Goal: Navigation & Orientation: Find specific page/section

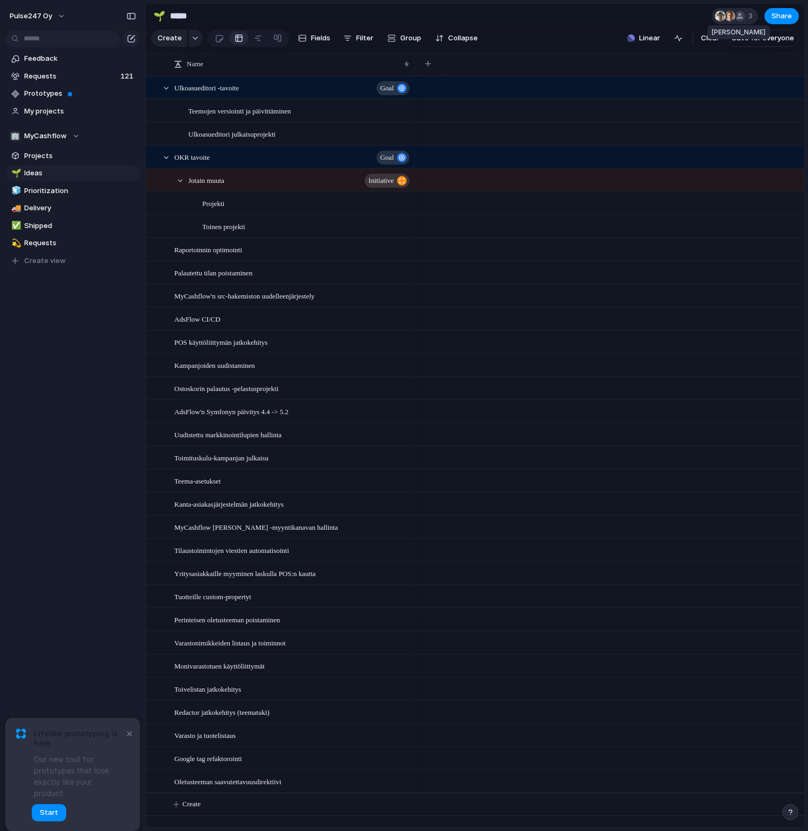
click at [743, 17] on div at bounding box center [739, 16] width 11 height 11
click at [667, 12] on div "Seen by [PERSON_NAME] [PERSON_NAME] [PERSON_NAME]" at bounding box center [404, 415] width 808 height 831
click at [133, 740] on button "×" at bounding box center [129, 733] width 13 height 13
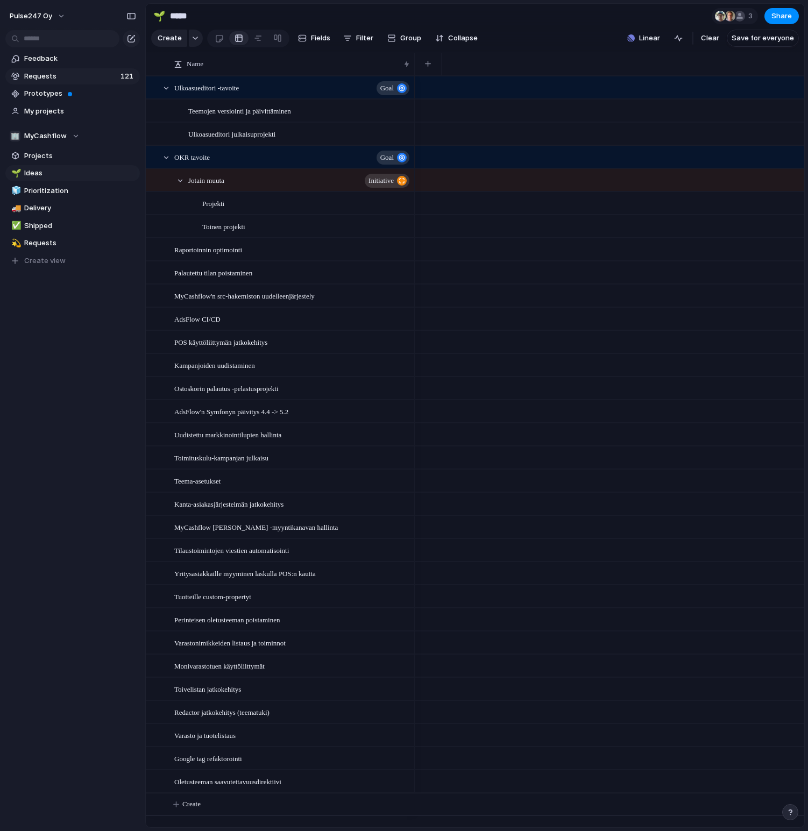
click at [48, 75] on span "Requests" at bounding box center [70, 76] width 93 height 11
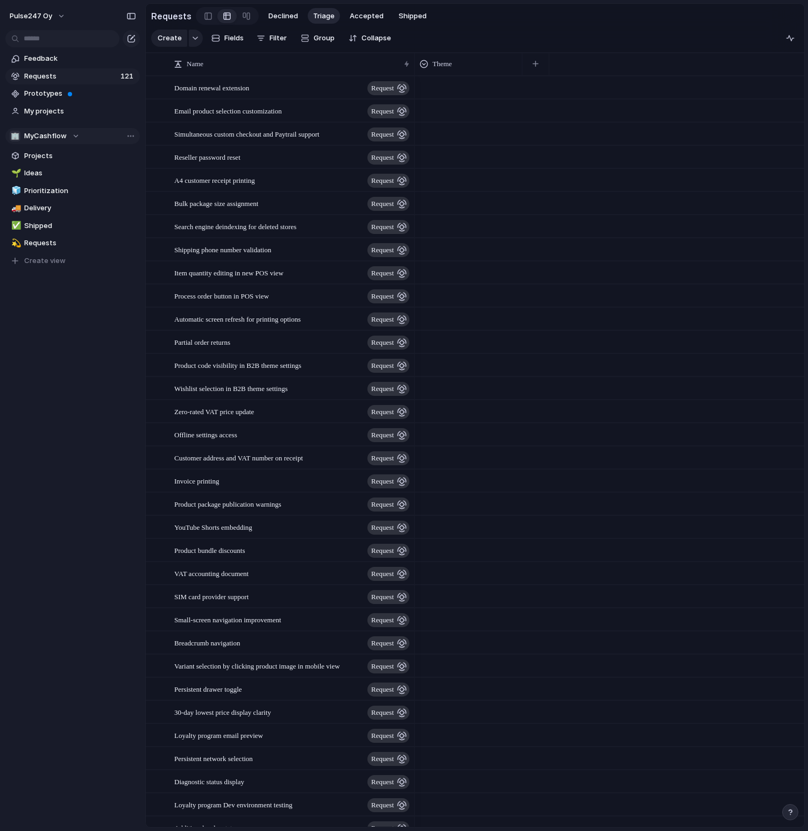
click at [57, 133] on span "MyCashflow" at bounding box center [45, 136] width 42 height 11
click at [62, 136] on div "Recent ⚡ Documentation ⚡ Core Teams 🏢 MyCashflow ⚡ Bug Bounty ⚡ Commerce ⚡ Part…" at bounding box center [404, 415] width 808 height 831
click at [40, 157] on span "Projects" at bounding box center [80, 156] width 112 height 11
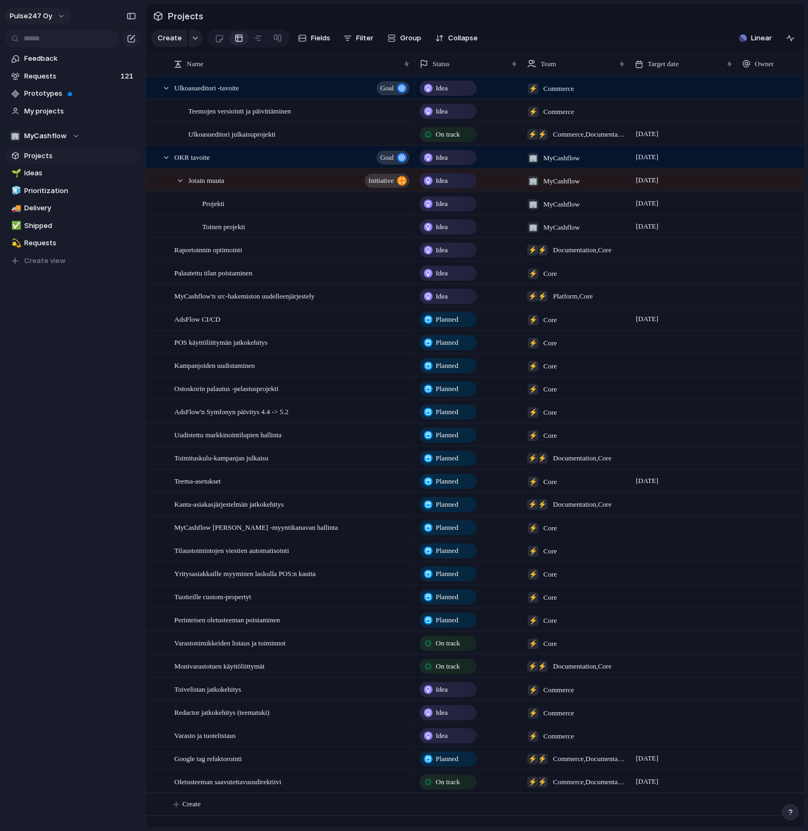
click at [64, 16] on button "Pulse247 Oy" at bounding box center [38, 16] width 66 height 17
click at [61, 13] on div "Settings Invite members Change theme Sign out" at bounding box center [404, 415] width 808 height 831
click at [183, 17] on span "Projects" at bounding box center [186, 15] width 40 height 19
click at [51, 112] on span "My projects" at bounding box center [80, 111] width 112 height 11
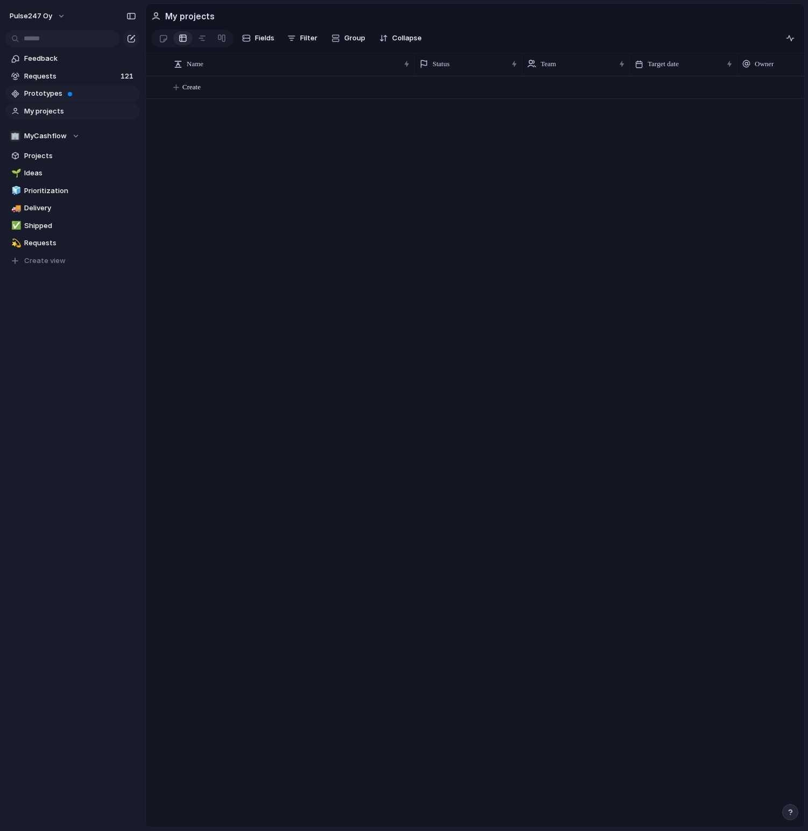
click at [55, 97] on span "Prototypes" at bounding box center [80, 93] width 112 height 11
click at [57, 154] on span "Projects" at bounding box center [80, 156] width 112 height 11
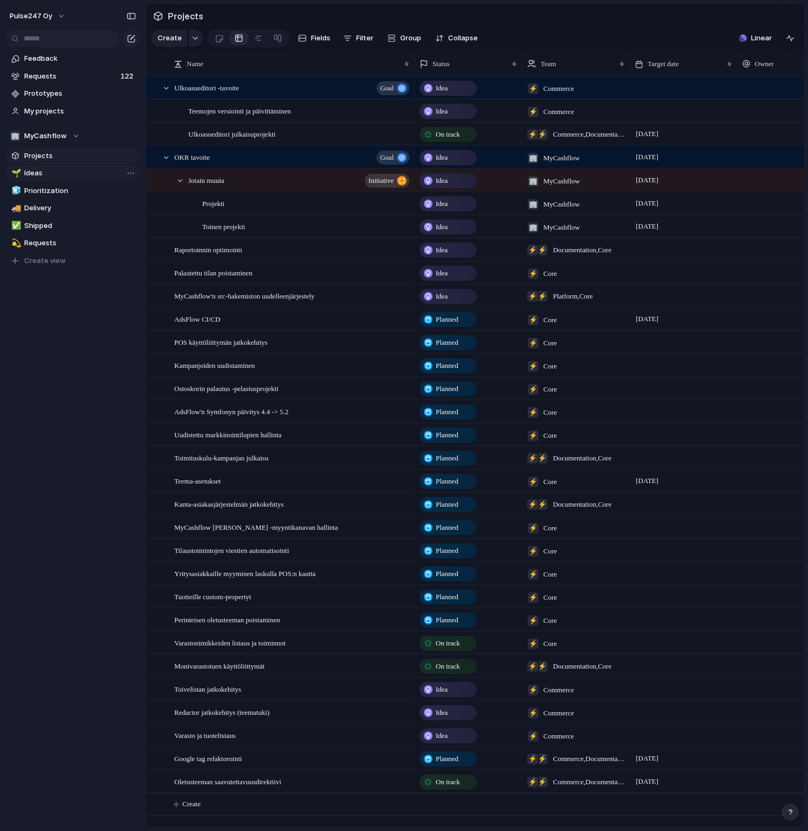
click at [63, 176] on span "Ideas" at bounding box center [80, 173] width 112 height 11
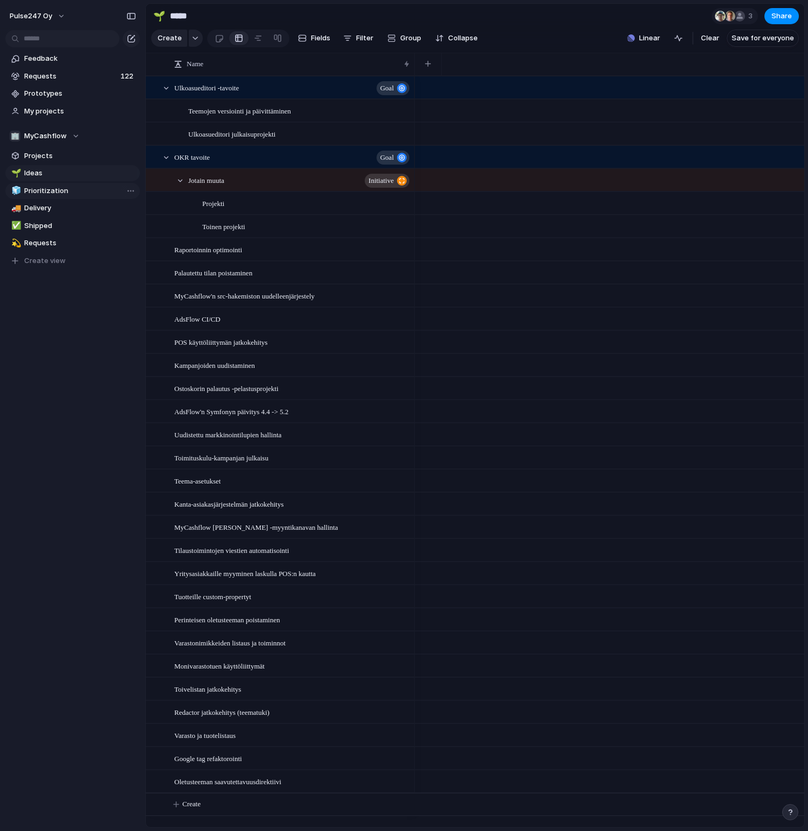
click at [77, 189] on span "Prioritization" at bounding box center [80, 191] width 112 height 11
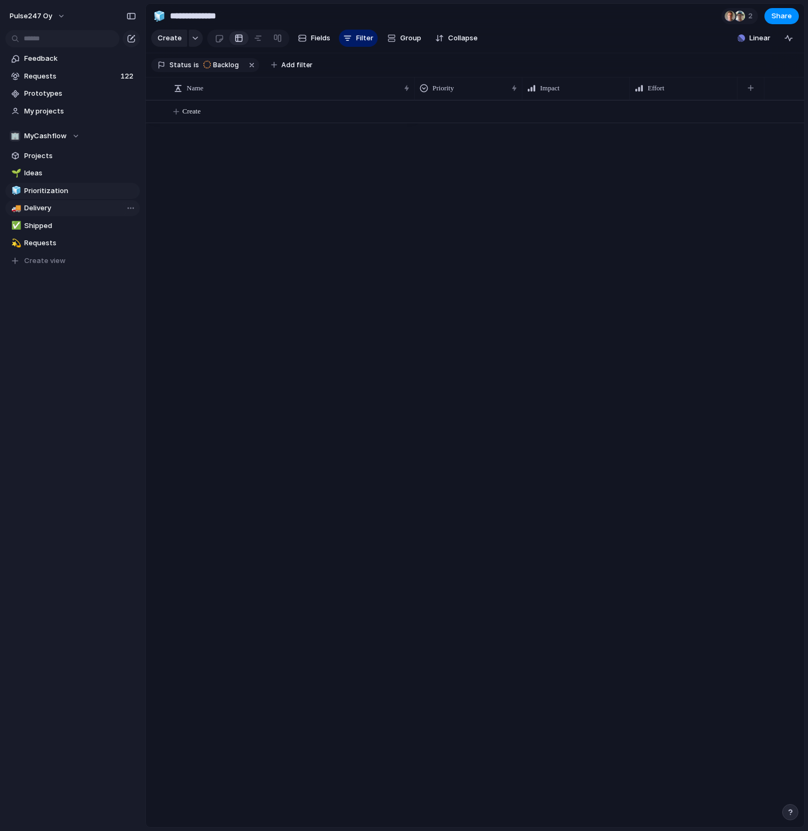
click at [74, 209] on span "Delivery" at bounding box center [80, 208] width 112 height 11
click at [70, 194] on span "Prioritization" at bounding box center [80, 191] width 112 height 11
type input "**********"
click at [224, 64] on span "Backlog" at bounding box center [226, 65] width 26 height 10
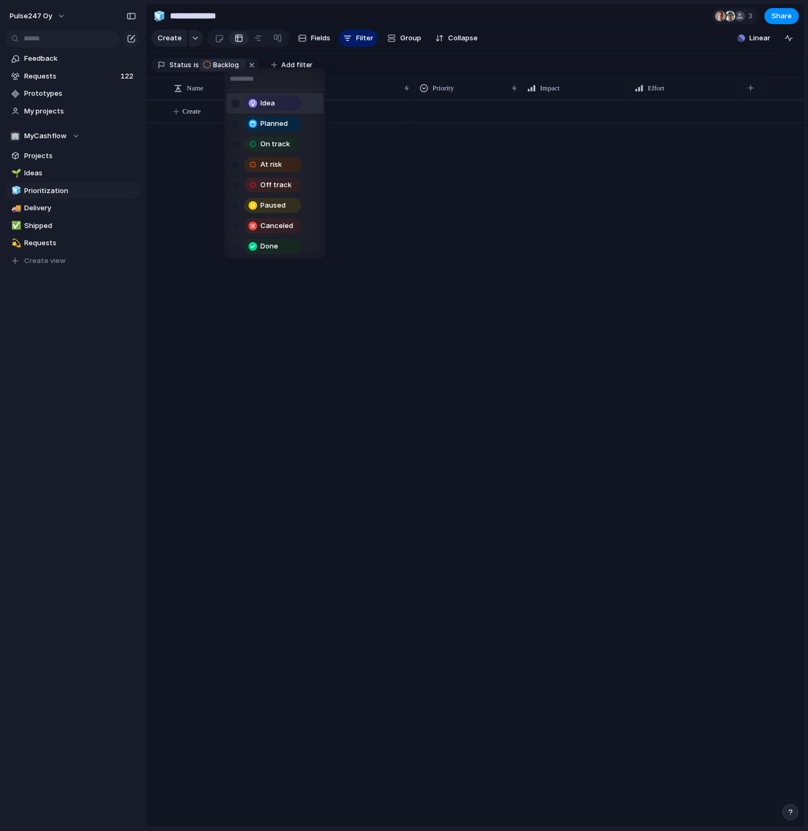
click at [212, 192] on div "Idea Planned On track At risk Off track Paused Canceled Done" at bounding box center [404, 415] width 808 height 831
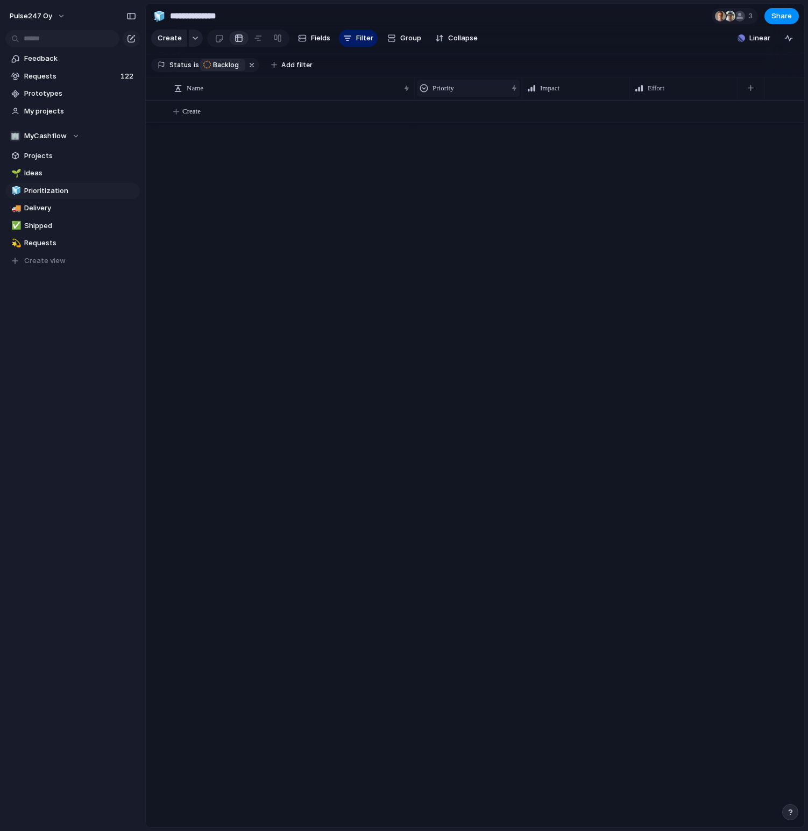
click at [464, 87] on div "Priority" at bounding box center [464, 88] width 88 height 11
click at [444, 107] on span "Modify" at bounding box center [449, 112] width 23 height 11
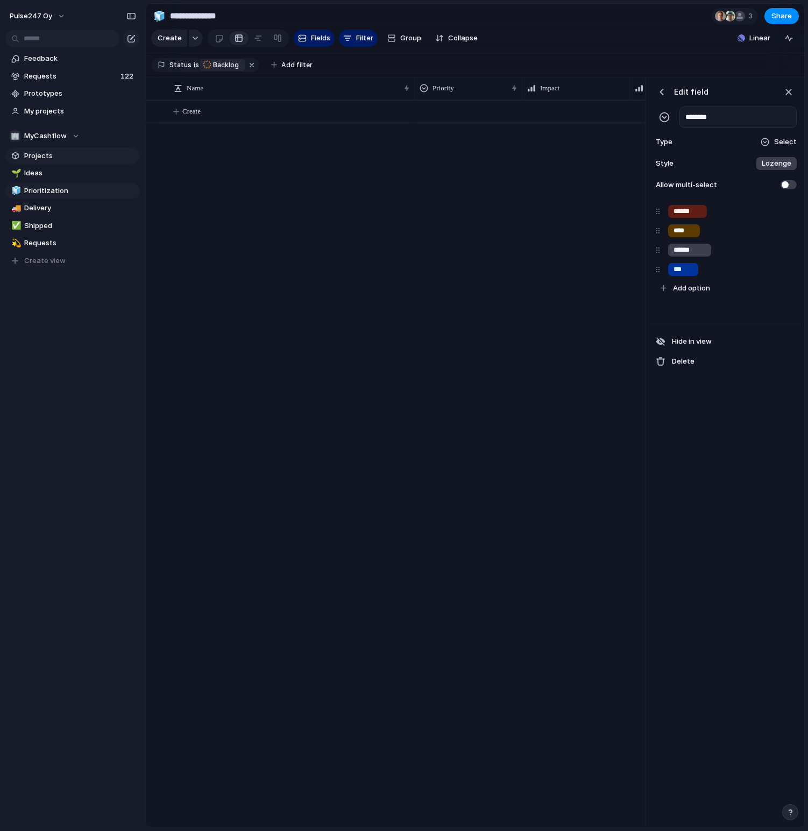
click at [59, 159] on span "Projects" at bounding box center [80, 156] width 112 height 11
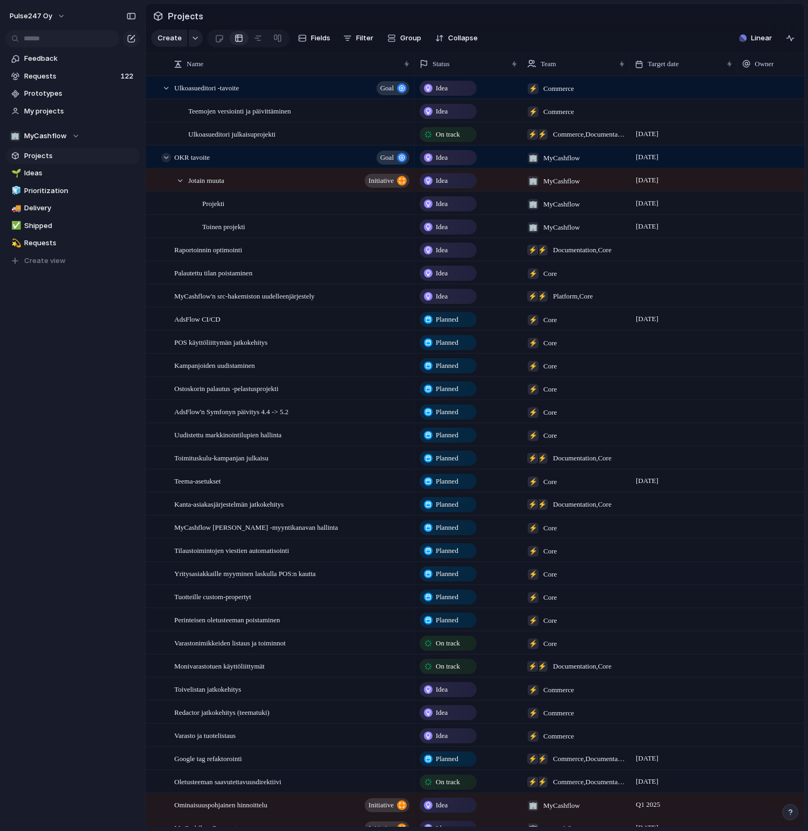
click at [164, 158] on div at bounding box center [166, 158] width 10 height 10
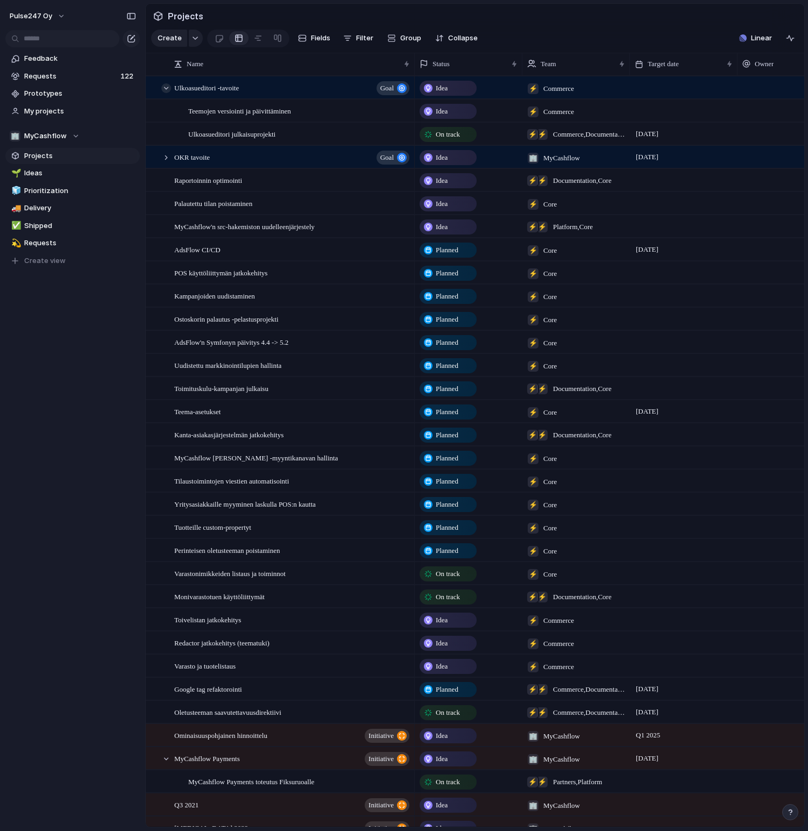
click at [167, 86] on div at bounding box center [166, 88] width 10 height 10
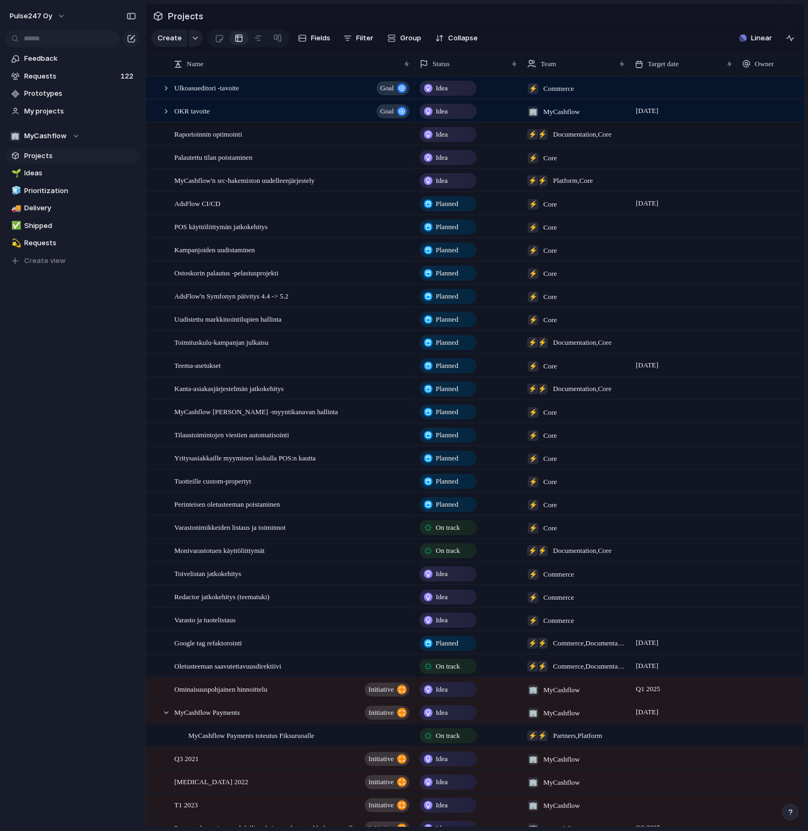
click at [554, 17] on section "Projects" at bounding box center [475, 16] width 658 height 24
click at [64, 224] on span "Shipped" at bounding box center [80, 226] width 112 height 11
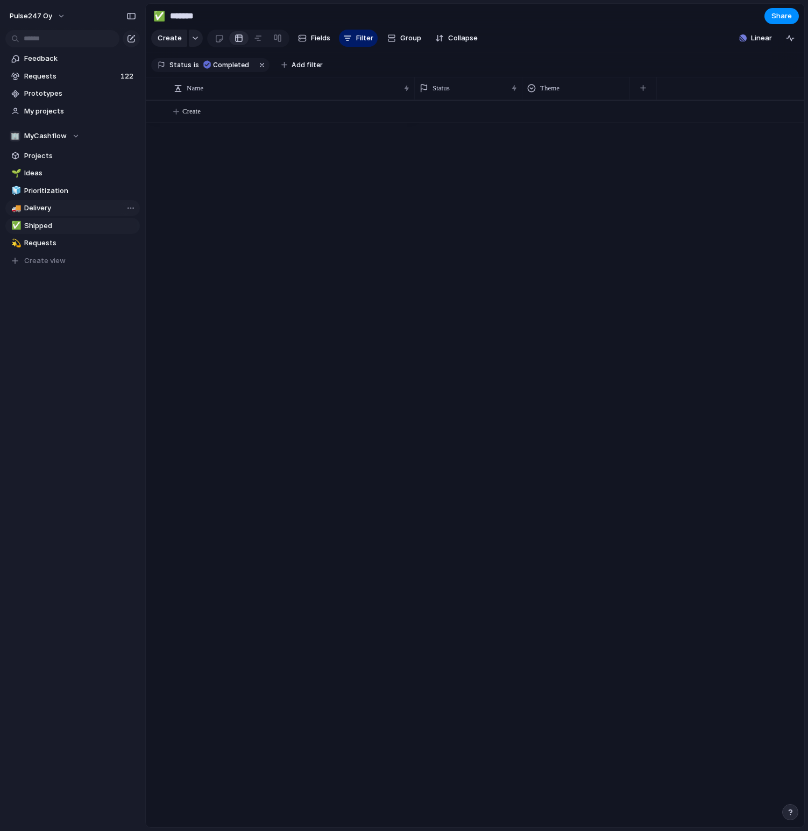
click at [60, 203] on span "Delivery" at bounding box center [80, 208] width 112 height 11
click at [42, 225] on span "Shipped" at bounding box center [80, 226] width 112 height 11
click at [770, 41] on span "Linear" at bounding box center [761, 38] width 21 height 11
click at [76, 213] on span "Delivery" at bounding box center [80, 208] width 112 height 11
type input "********"
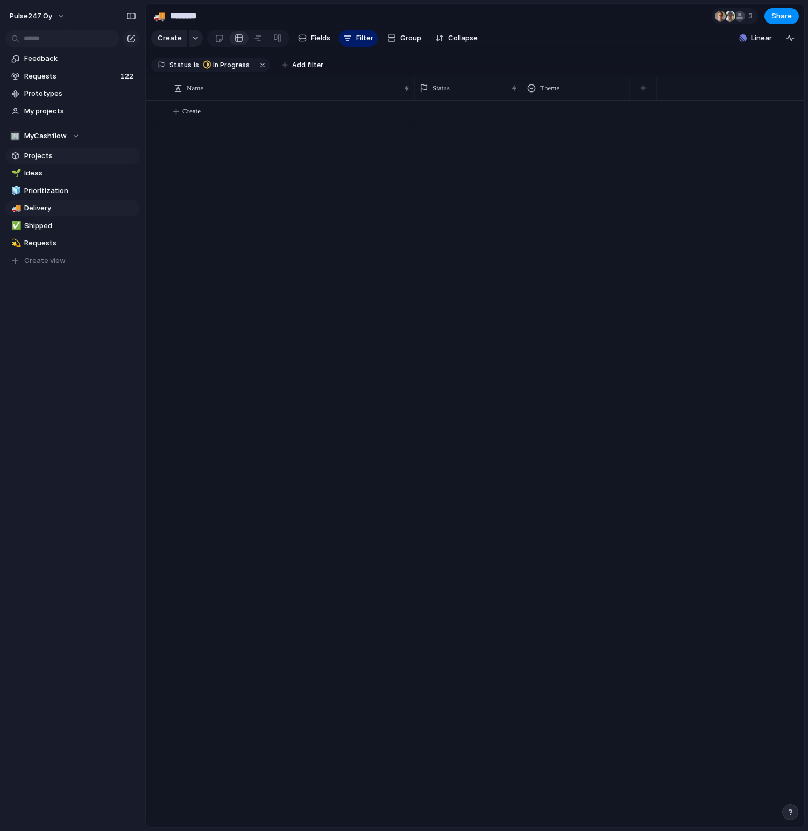
click at [56, 159] on span "Projects" at bounding box center [80, 156] width 112 height 11
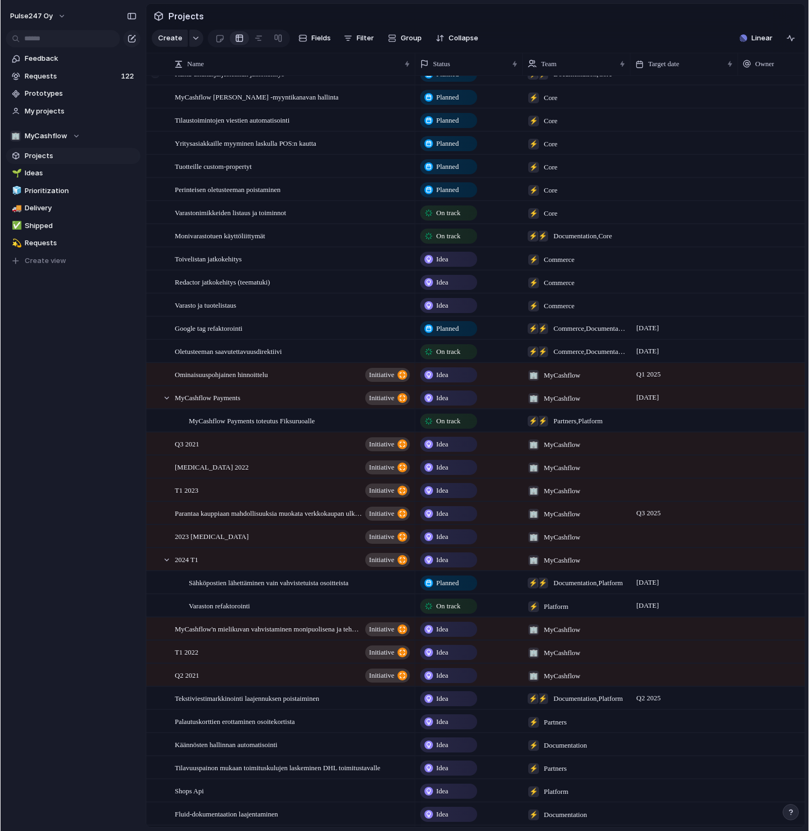
scroll to position [450, 0]
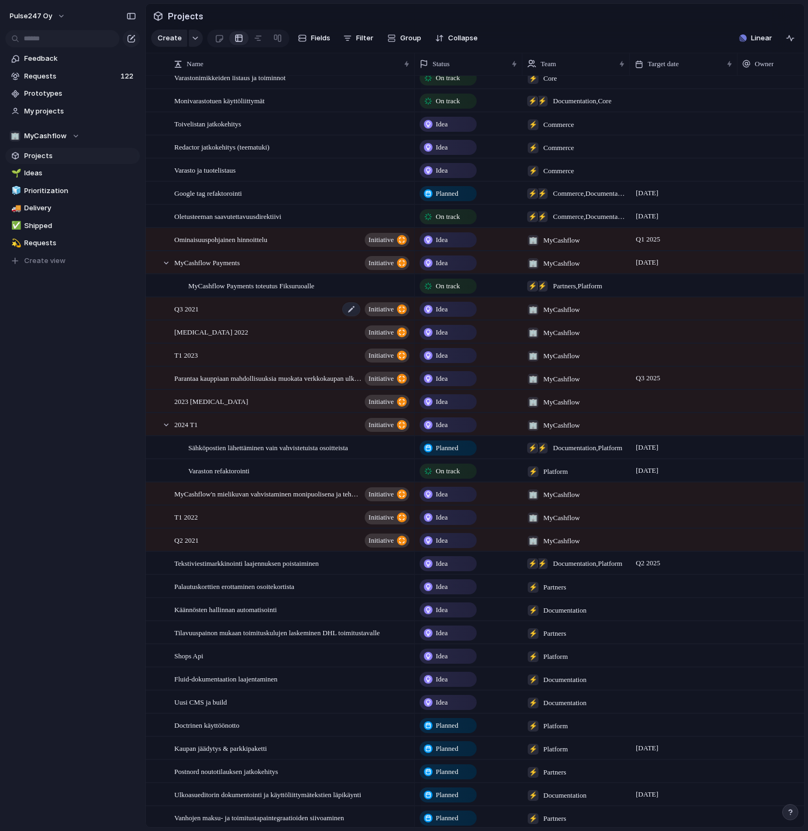
click at [196, 308] on span "Q3 2021" at bounding box center [186, 308] width 24 height 12
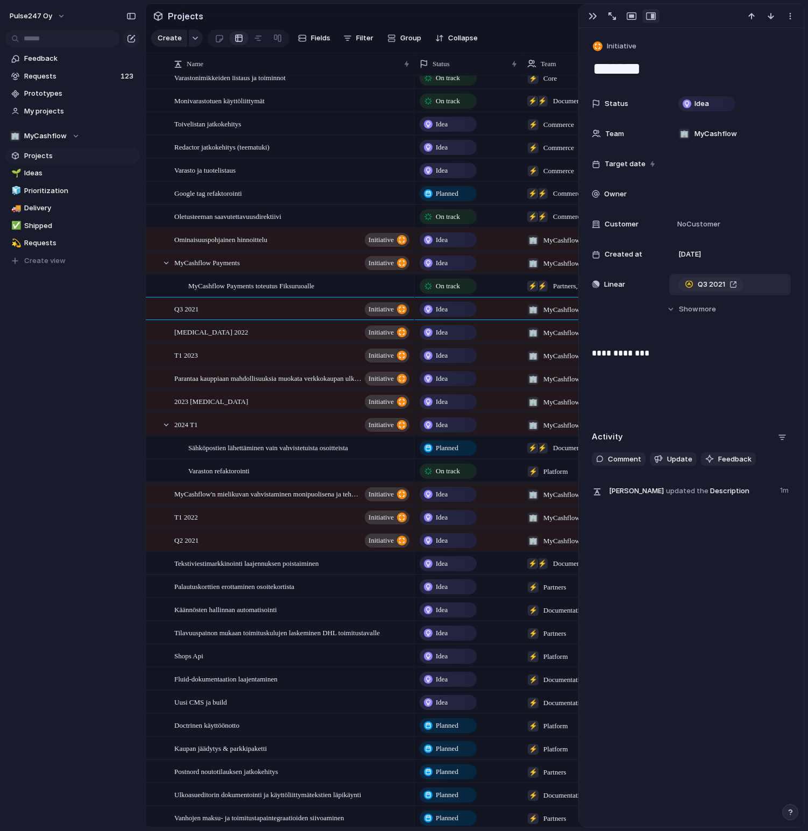
click at [704, 283] on span "Q3 2021" at bounding box center [711, 284] width 27 height 11
click at [63, 108] on span "My projects" at bounding box center [80, 111] width 112 height 11
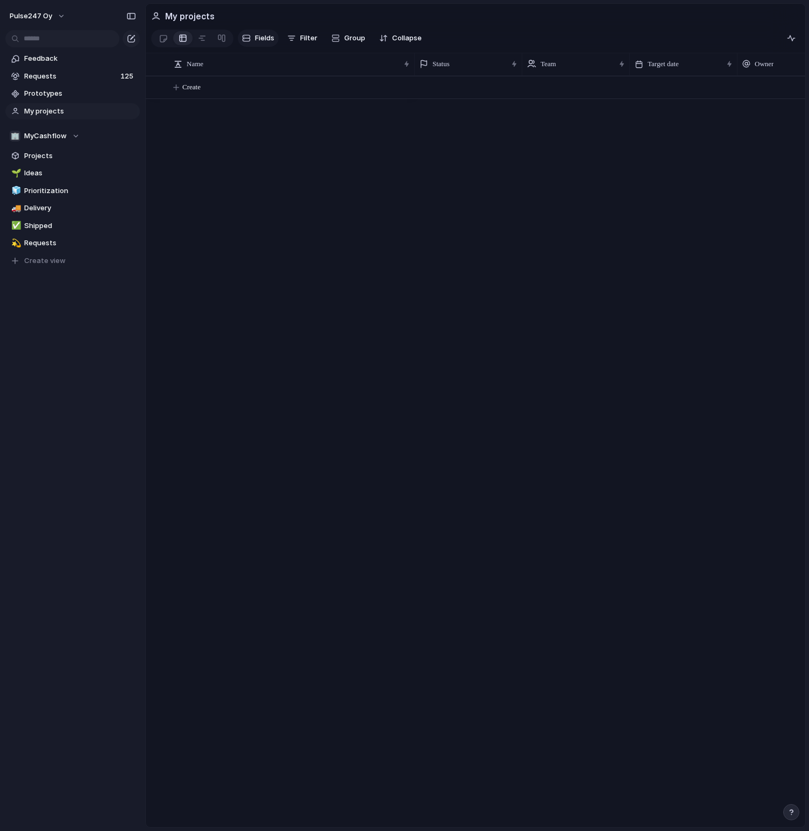
click at [266, 40] on span "Fields" at bounding box center [264, 38] width 19 height 11
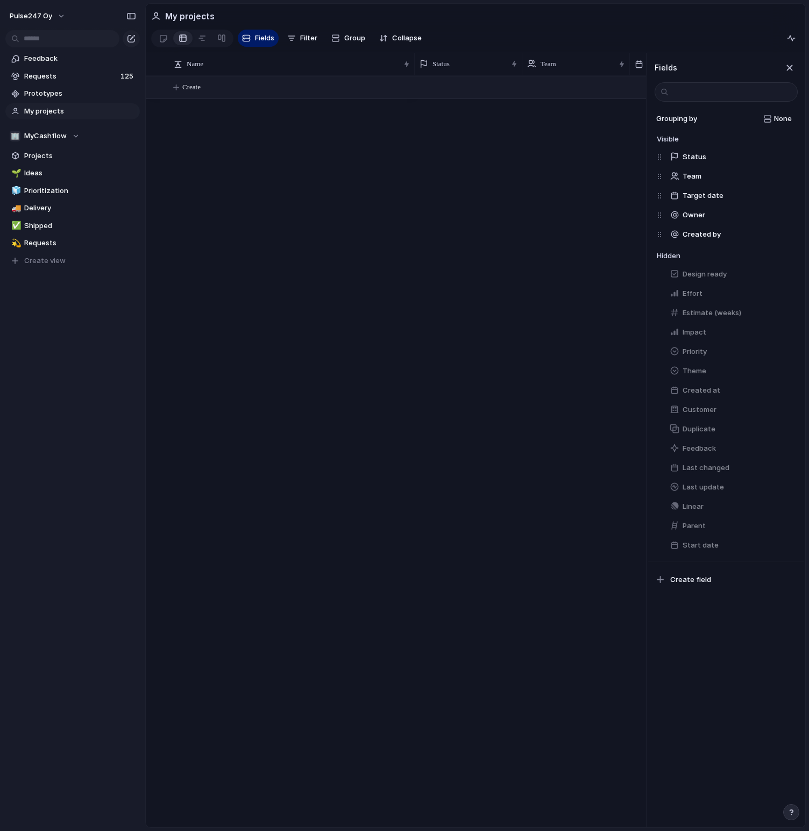
click at [185, 87] on span "Create" at bounding box center [191, 87] width 18 height 11
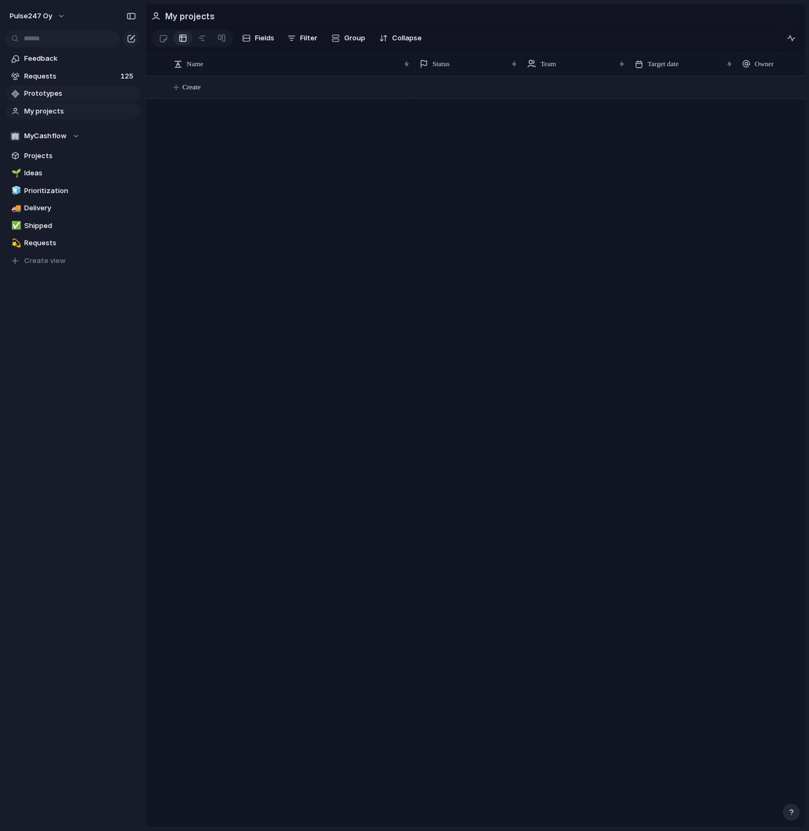
click at [54, 98] on link "Prototypes" at bounding box center [72, 94] width 134 height 16
click at [52, 157] on span "Projects" at bounding box center [80, 156] width 112 height 11
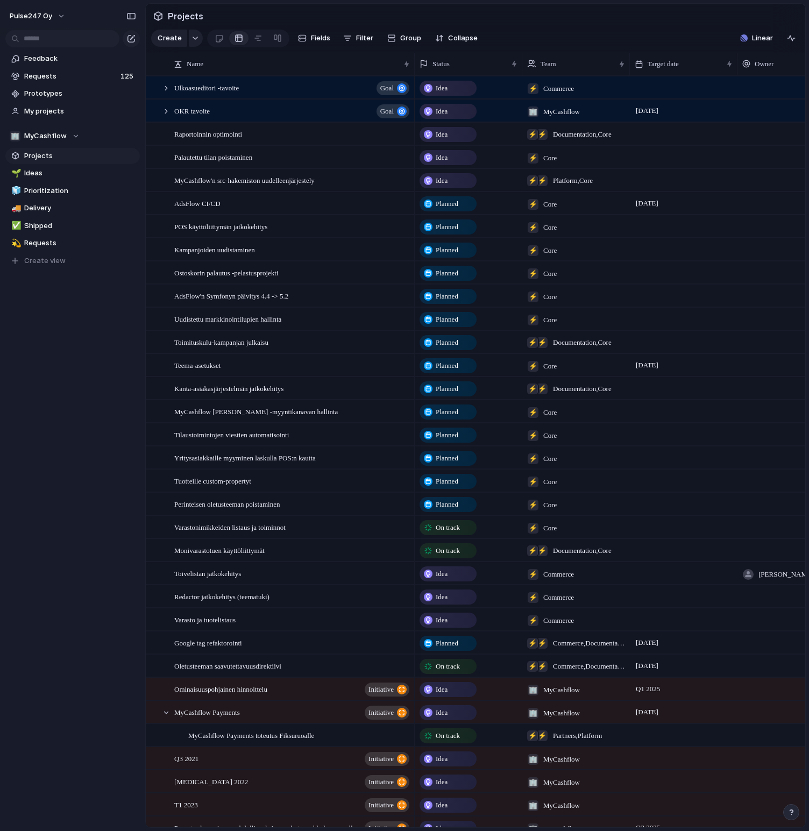
click at [528, 23] on section "Projects" at bounding box center [476, 16] width 660 height 24
click at [195, 40] on div "button" at bounding box center [196, 38] width 8 height 4
click at [530, 33] on div "Goal Initiative Request Project Customize" at bounding box center [404, 415] width 809 height 831
click at [352, 39] on button "Filter" at bounding box center [358, 38] width 39 height 17
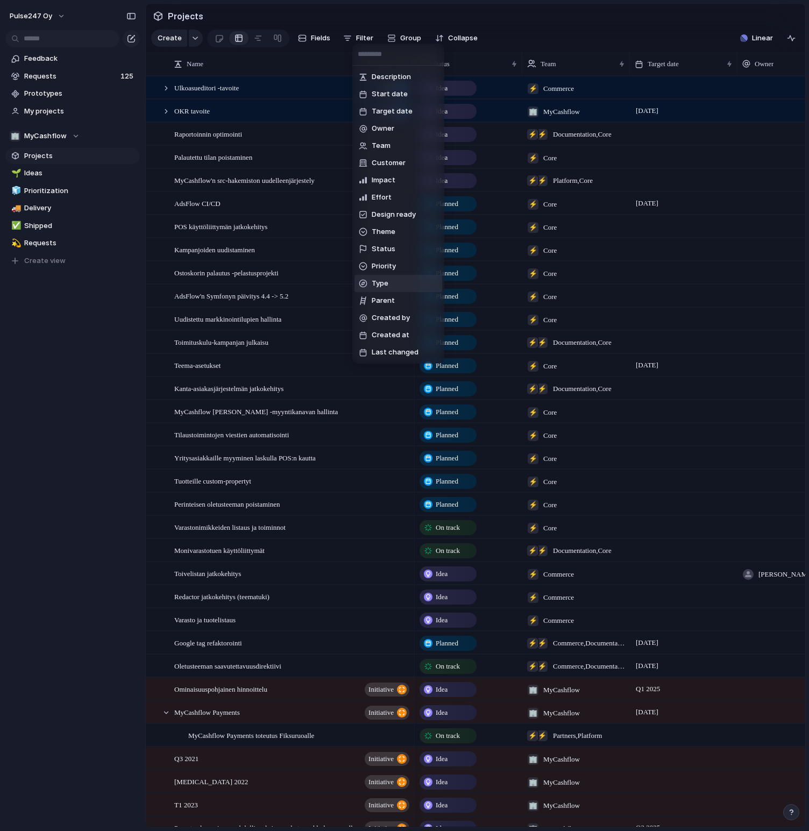
click at [390, 290] on li "Type" at bounding box center [399, 283] width 88 height 17
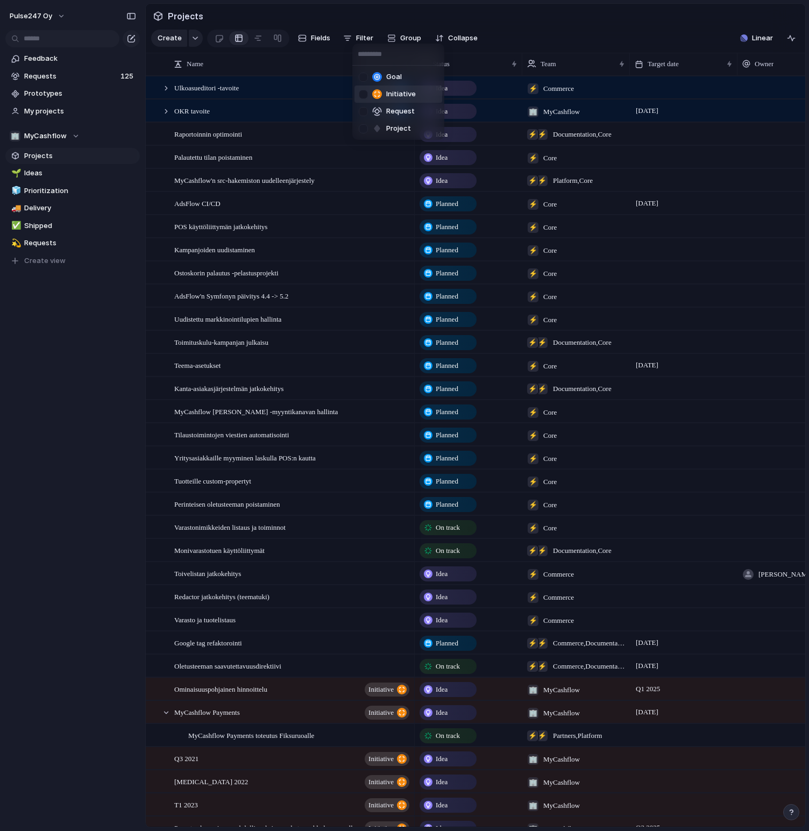
click at [364, 93] on div at bounding box center [363, 94] width 9 height 9
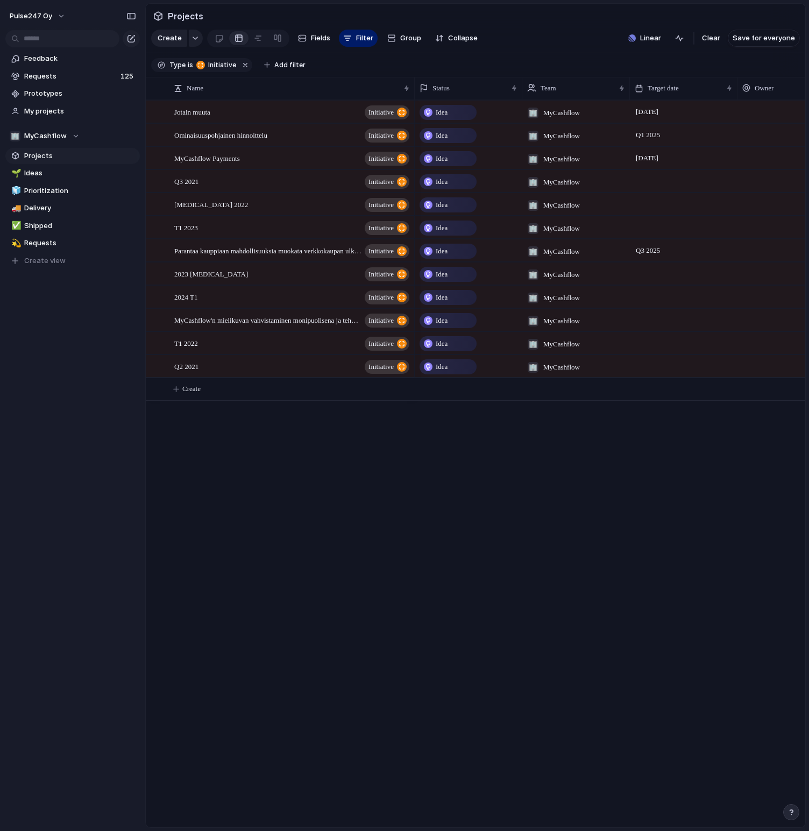
click at [549, 27] on div "Goal Initiative Request Project" at bounding box center [404, 415] width 809 height 831
click at [402, 37] on span "Group" at bounding box center [410, 38] width 21 height 11
click at [533, 38] on div "Owner Team Customer Impact Effort Design ready Theme Status Priority Created by" at bounding box center [404, 415] width 809 height 831
click at [260, 41] on div at bounding box center [258, 38] width 9 height 17
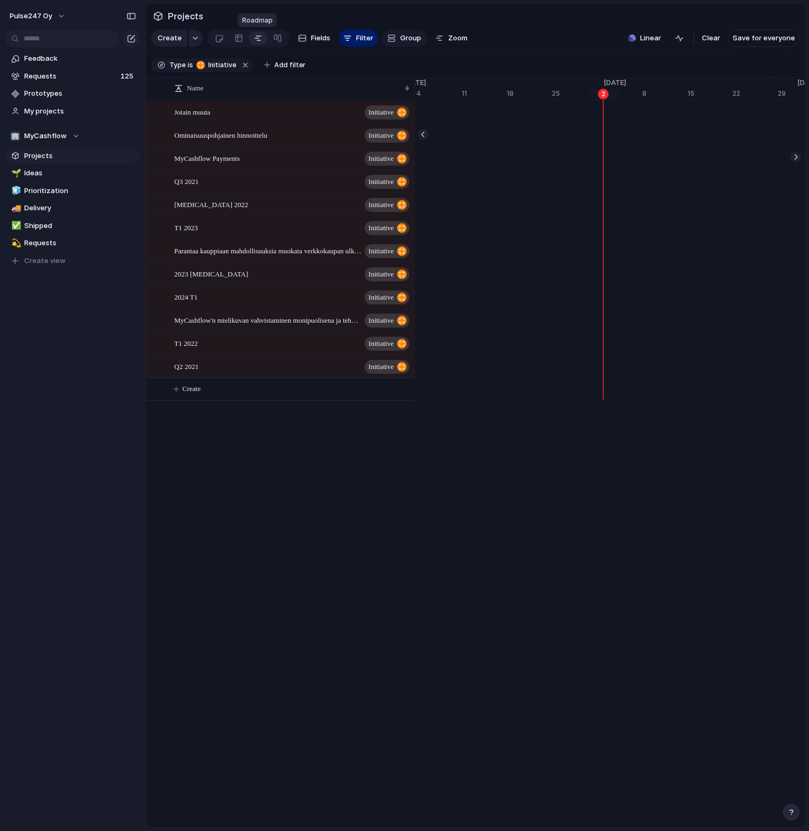
scroll to position [0, 6893]
click at [533, 39] on section "Create Fields Filter Group Zoom Linear Clear Save for everyone" at bounding box center [476, 40] width 660 height 26
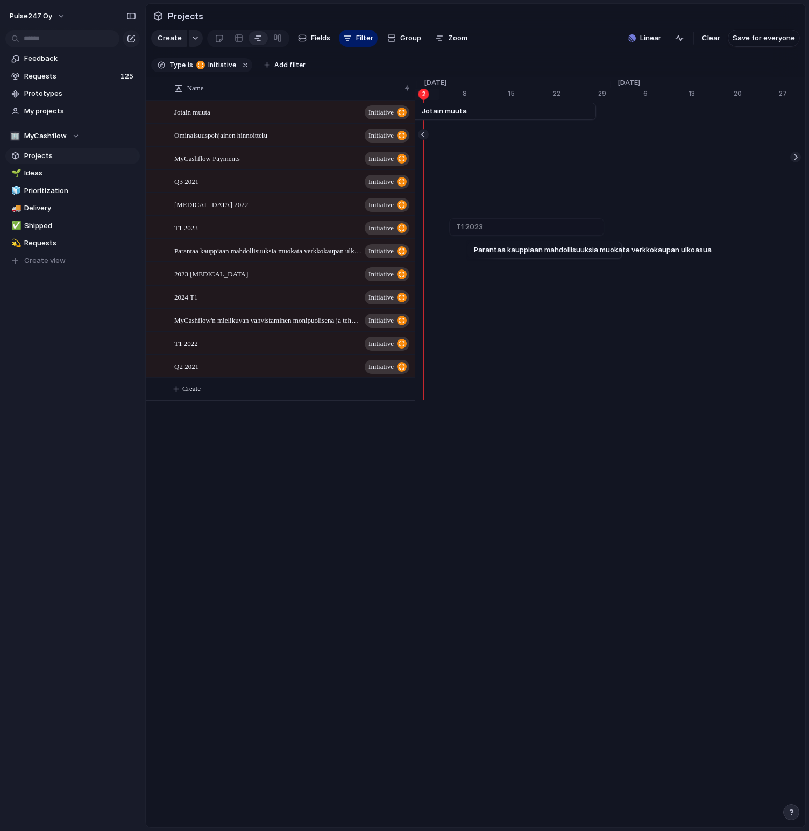
scroll to position [0, 7073]
click at [490, 114] on link "Jotain muuta" at bounding box center [378, 111] width 386 height 16
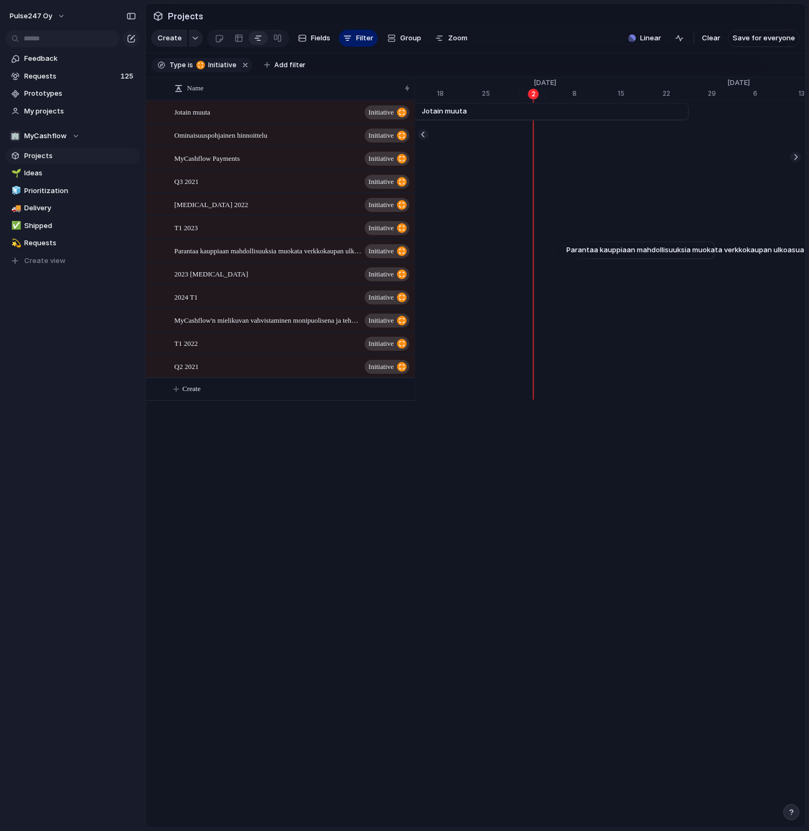
scroll to position [0, 6956]
click at [132, 18] on div "button" at bounding box center [131, 16] width 10 height 8
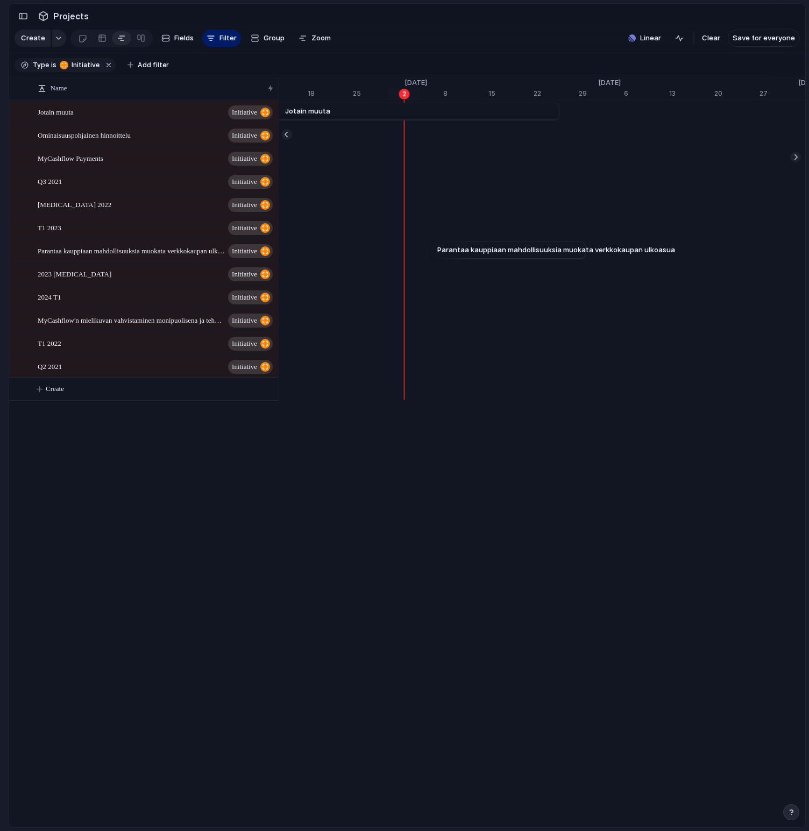
click at [435, 49] on section "Create Fields Filter Group Zoom Linear Clear Save for everyone" at bounding box center [407, 40] width 796 height 26
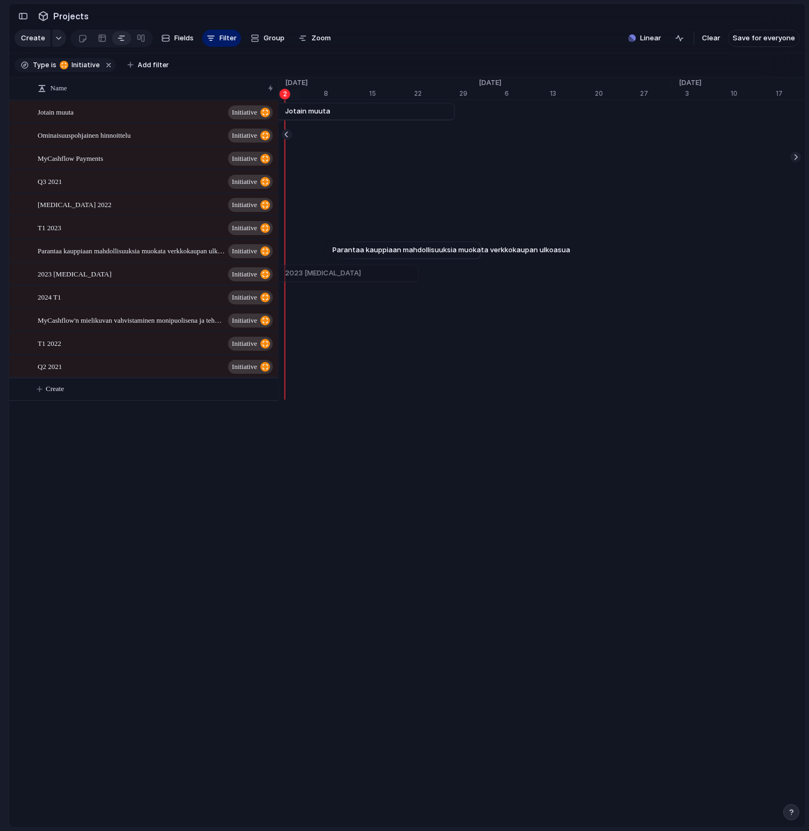
scroll to position [0, 7075]
click at [176, 42] on span "Fields" at bounding box center [183, 38] width 19 height 11
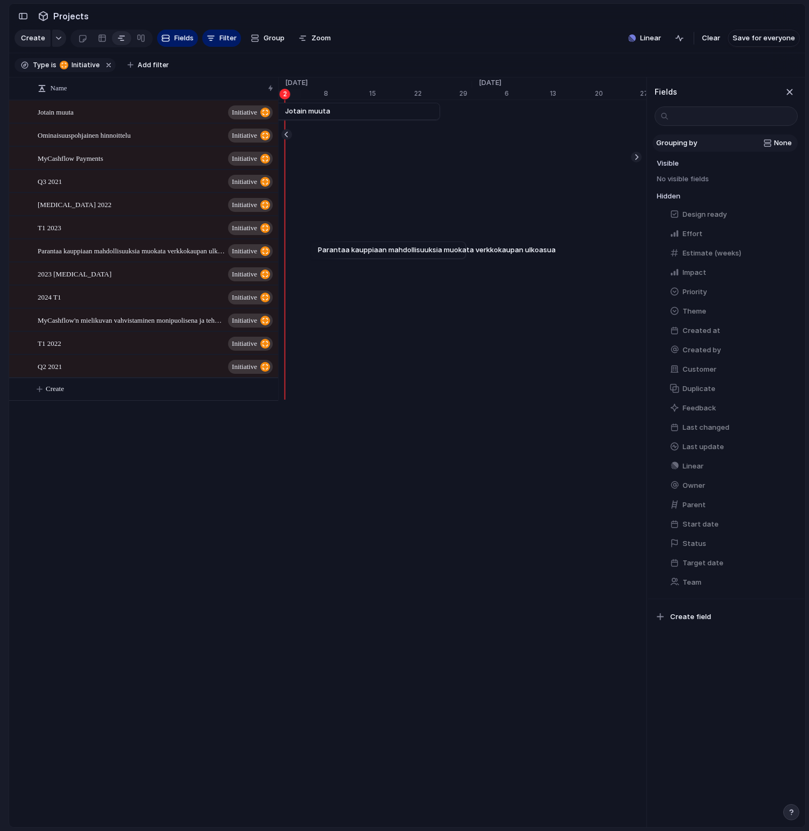
click at [775, 139] on span "None" at bounding box center [783, 143] width 18 height 11
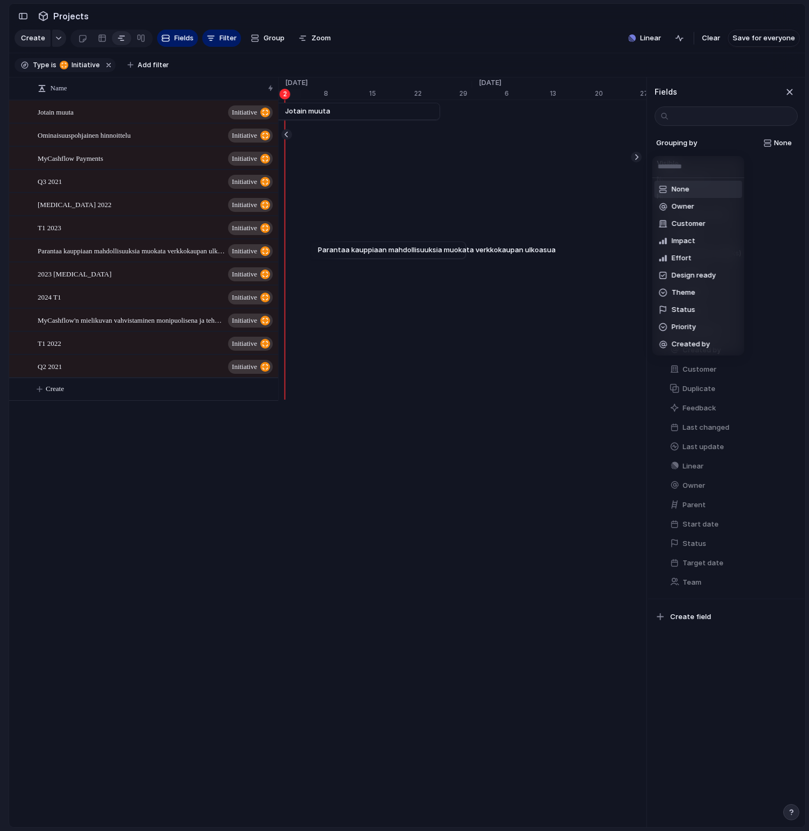
click at [781, 143] on div "None Owner Customer Impact Effort Design ready Theme Status Priority Created by" at bounding box center [404, 415] width 809 height 831
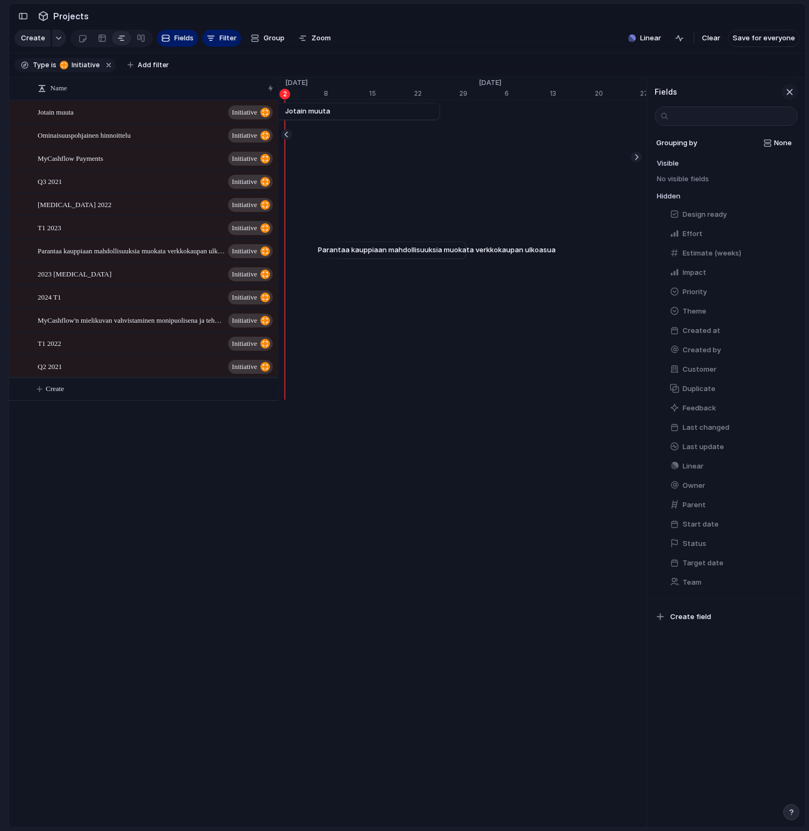
click at [790, 90] on div "button" at bounding box center [790, 92] width 12 height 12
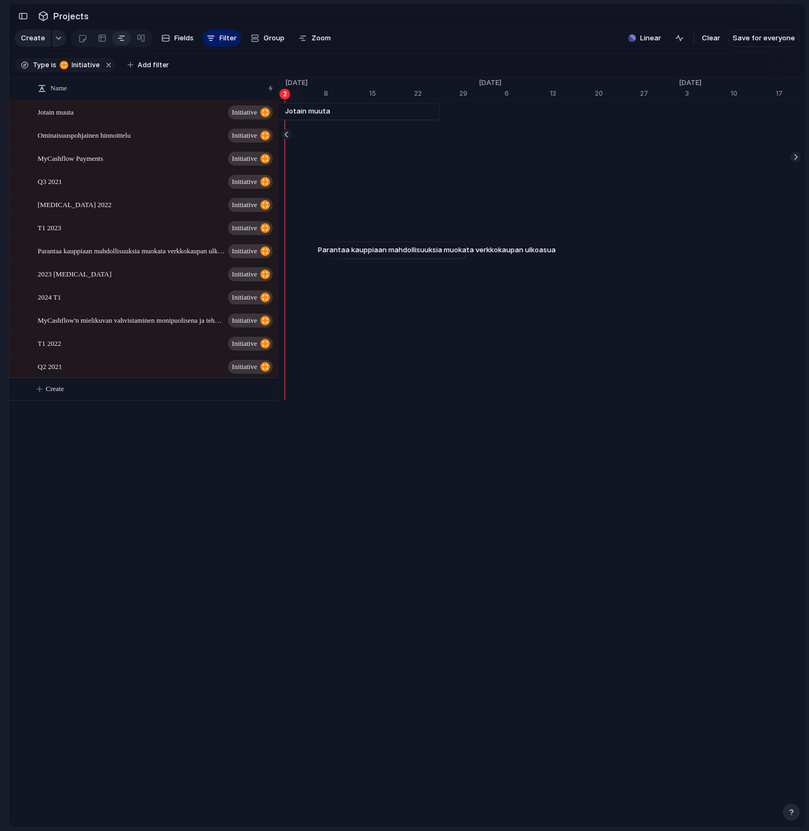
click at [541, 40] on section "Create Fields Filter Group Zoom Linear Clear Save for everyone" at bounding box center [407, 40] width 796 height 26
click at [686, 45] on div at bounding box center [679, 38] width 17 height 17
click at [684, 39] on div "button" at bounding box center [679, 38] width 9 height 9
click at [654, 40] on span "Linear" at bounding box center [650, 38] width 21 height 11
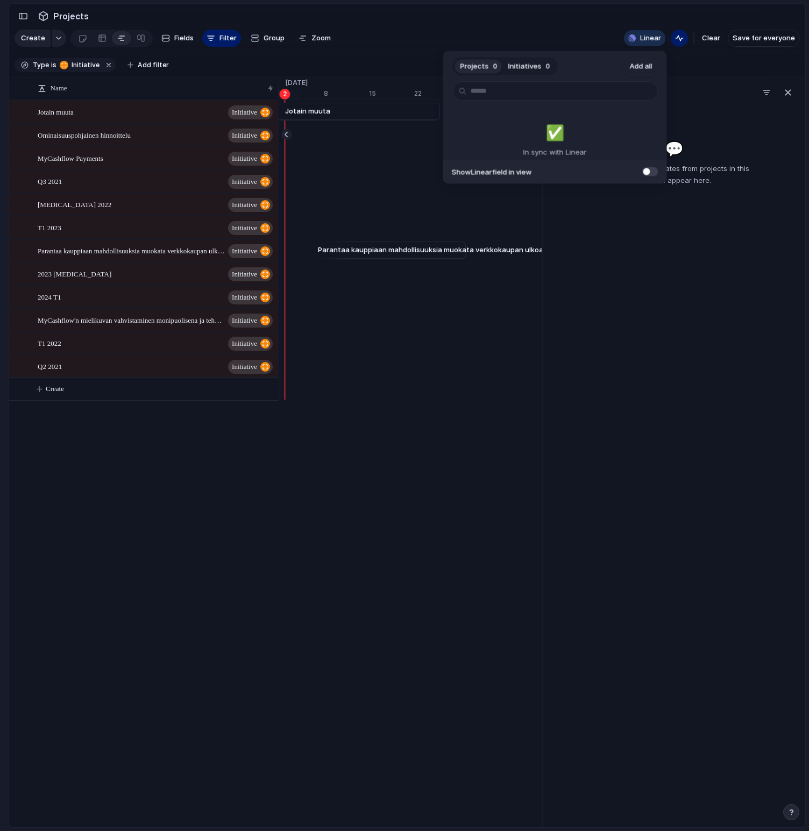
click at [531, 63] on span "Initiatives" at bounding box center [524, 66] width 33 height 11
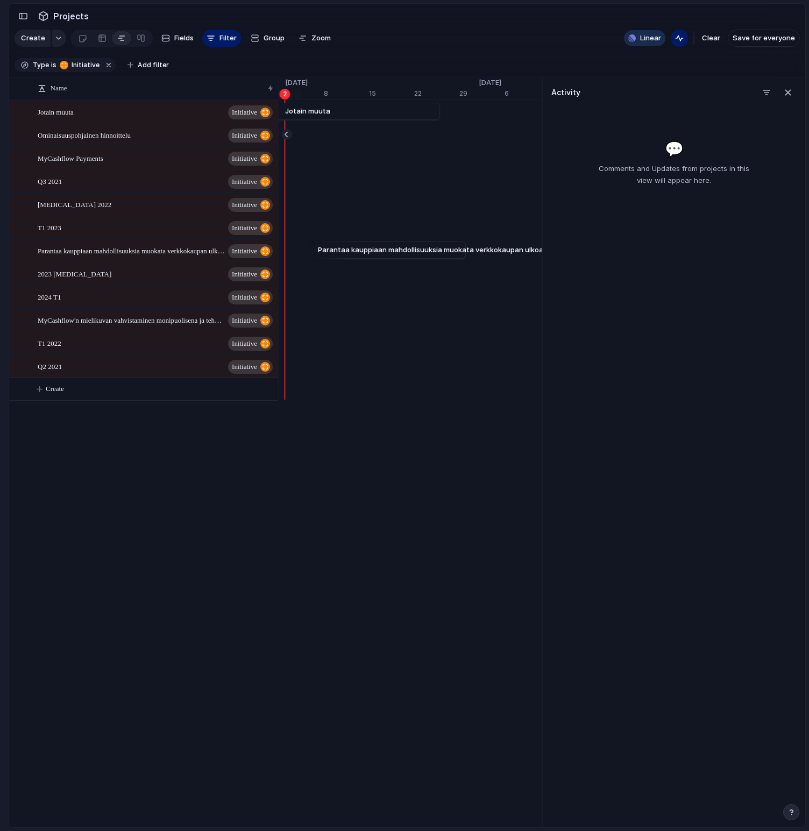
click at [593, 32] on div "Projects 0 Initiatives 0 Add all ✅️ In sync with Linear Show Linear field in vi…" at bounding box center [404, 415] width 809 height 831
click at [683, 40] on div "button" at bounding box center [679, 38] width 9 height 9
click at [492, 41] on section "Create Fields Filter Group Zoom Linear Clear Save for everyone" at bounding box center [407, 40] width 796 height 26
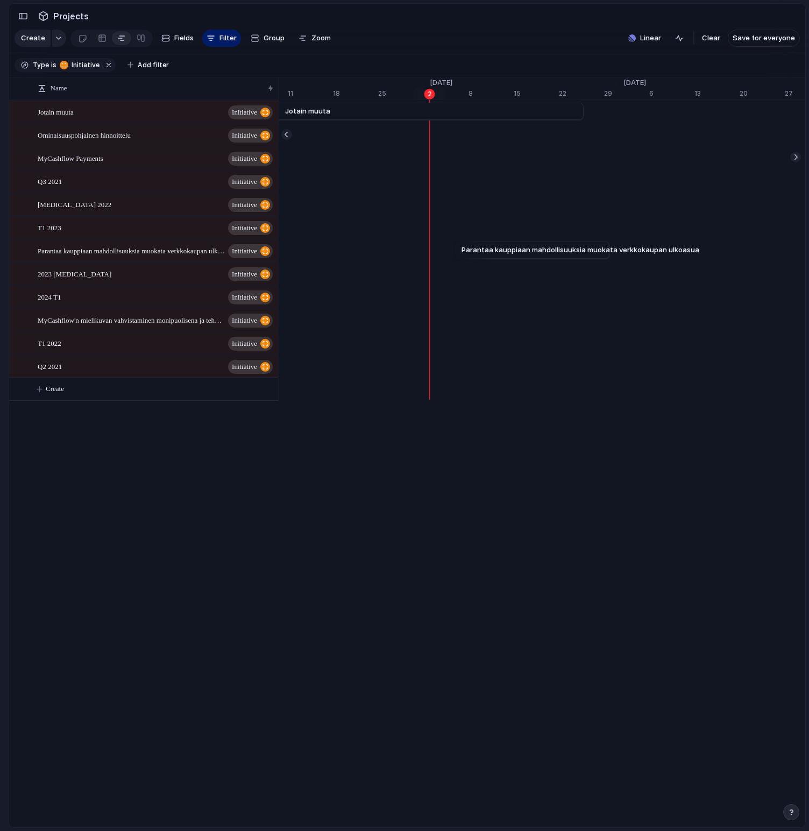
scroll to position [0, 6913]
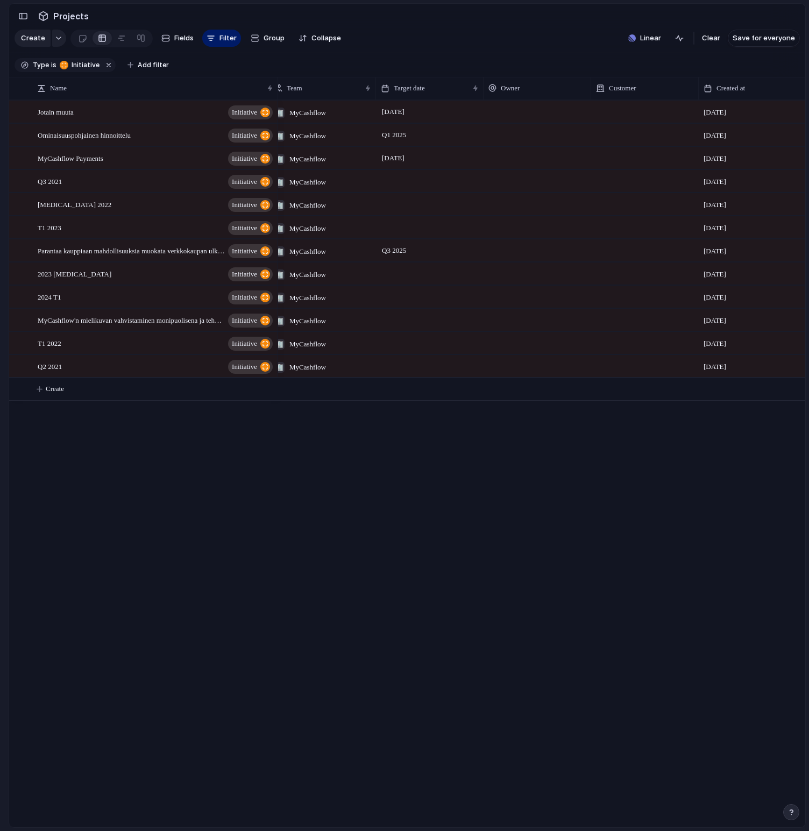
scroll to position [0, 146]
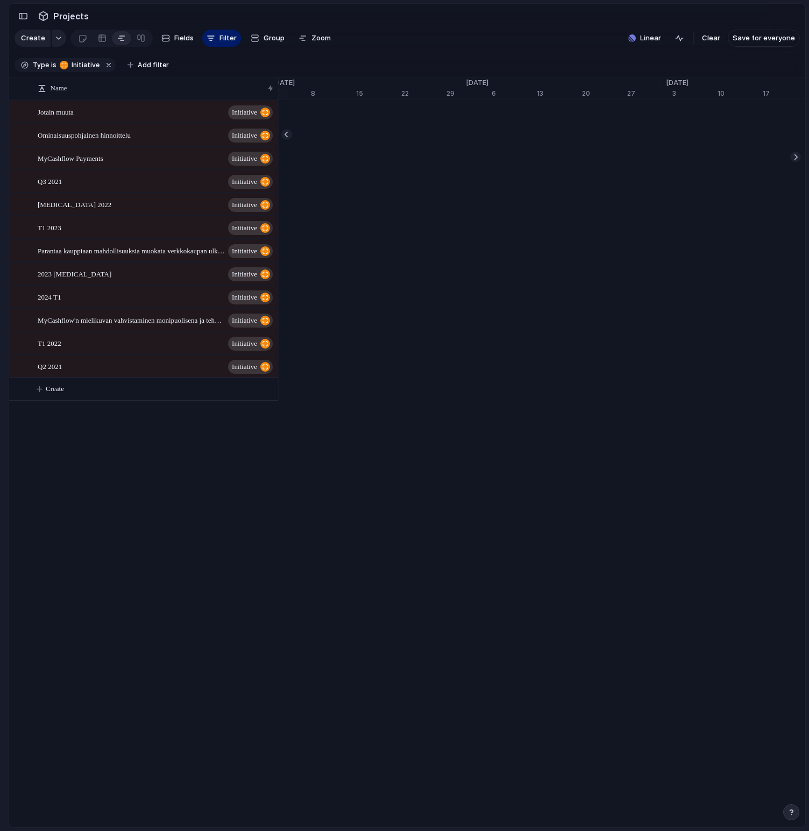
scroll to position [0, 7088]
click at [452, 36] on section "Create Fields Filter Group Zoom Linear Clear Save for everyone" at bounding box center [407, 40] width 796 height 26
click at [422, 41] on section "Create Fields Filter Group Zoom Linear Clear Save for everyone" at bounding box center [407, 40] width 796 height 26
click at [101, 40] on div at bounding box center [102, 38] width 9 height 17
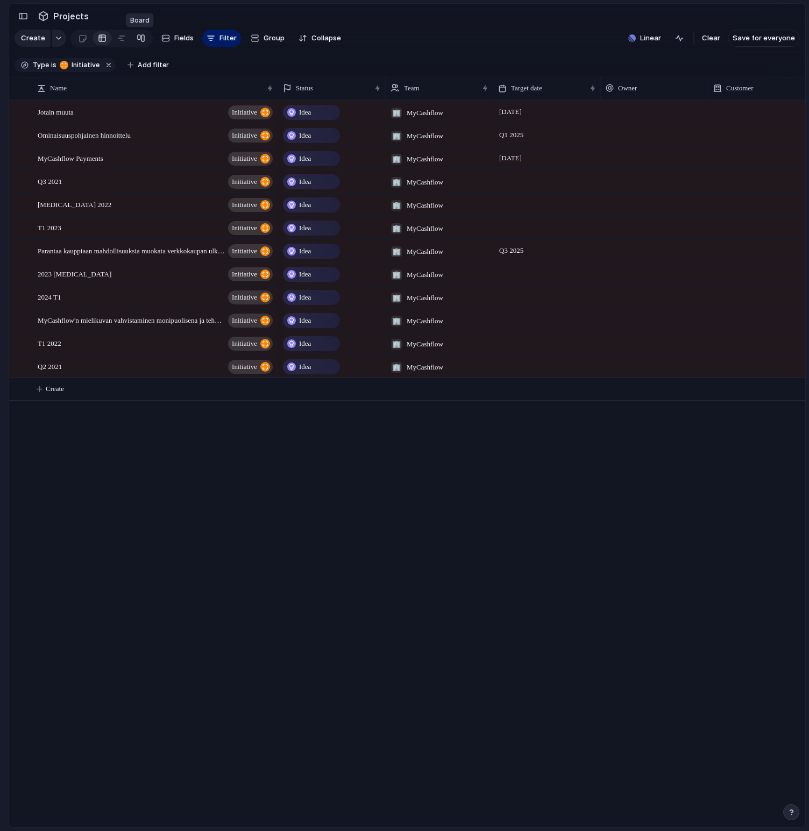
click at [137, 40] on div at bounding box center [141, 38] width 9 height 17
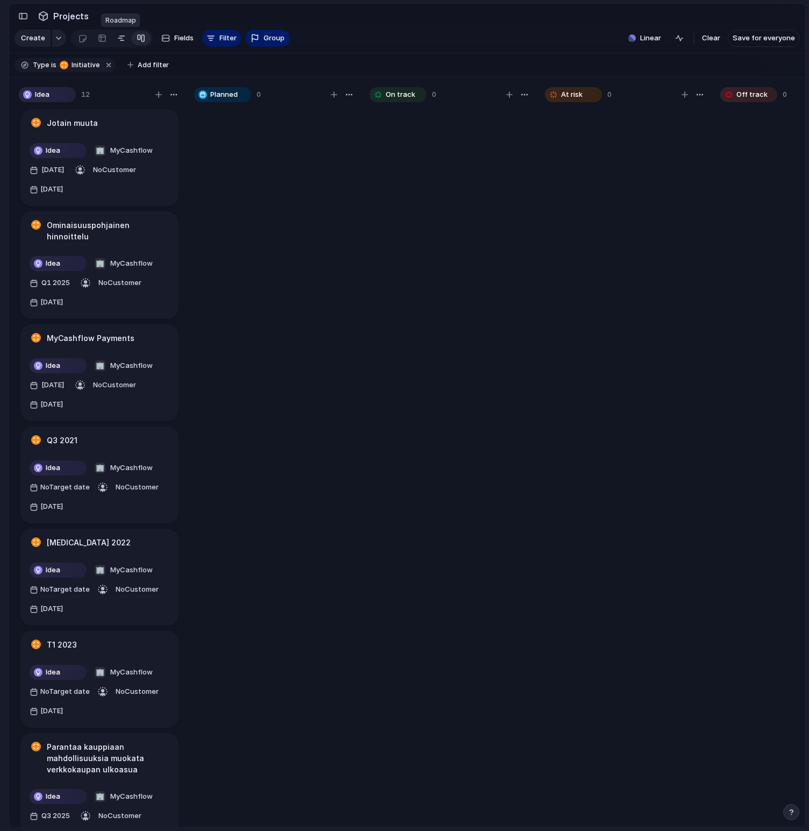
click at [120, 39] on div at bounding box center [121, 38] width 9 height 17
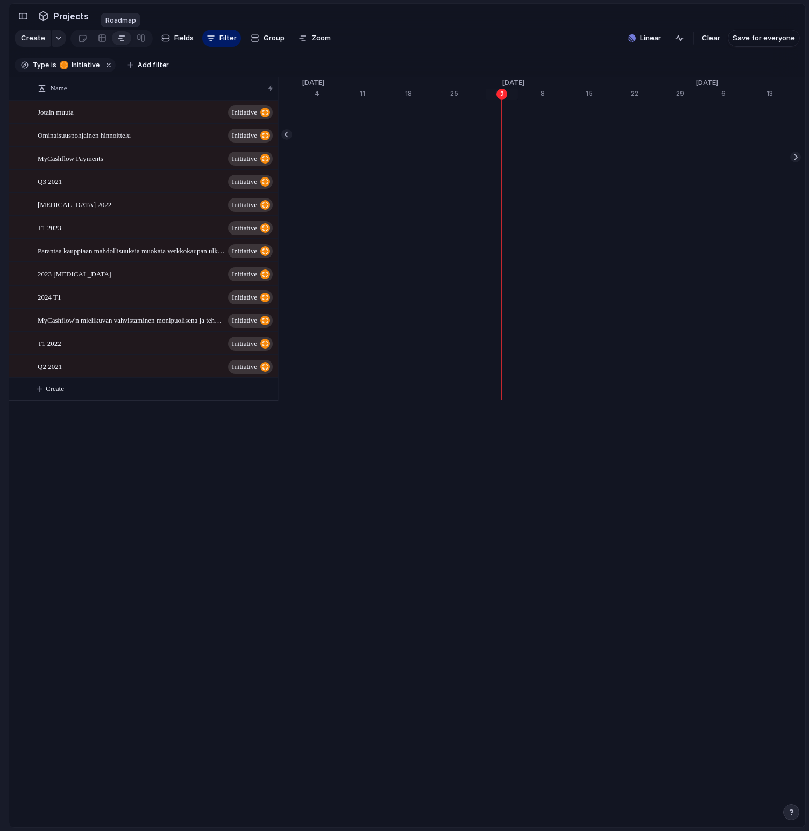
scroll to position [0, 6858]
click at [97, 158] on span "MyCashflow Payments" at bounding box center [71, 158] width 66 height 12
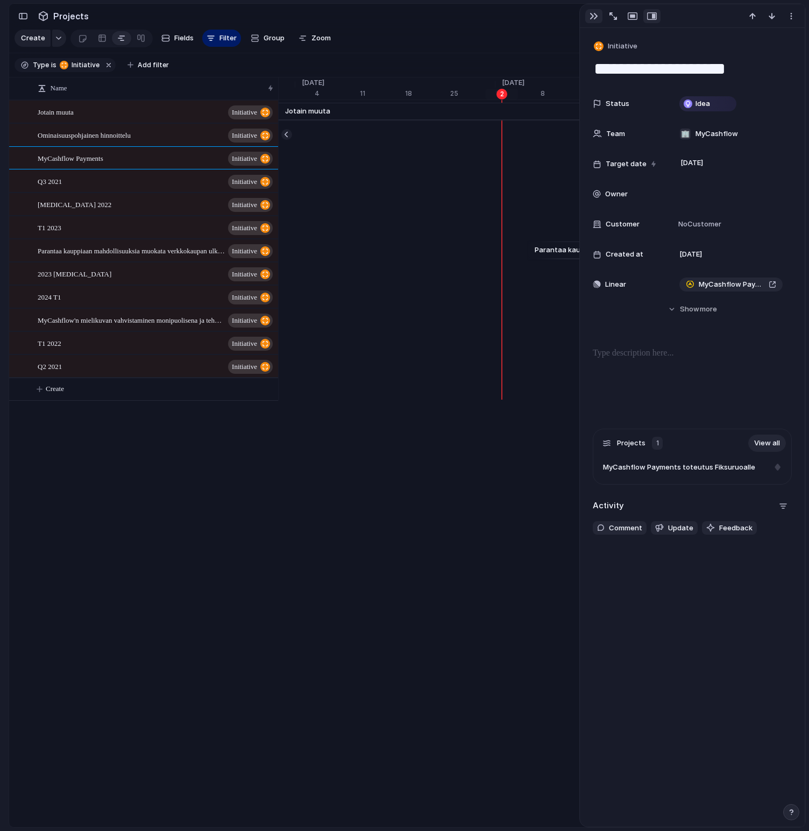
click at [592, 18] on div "button" at bounding box center [594, 16] width 9 height 9
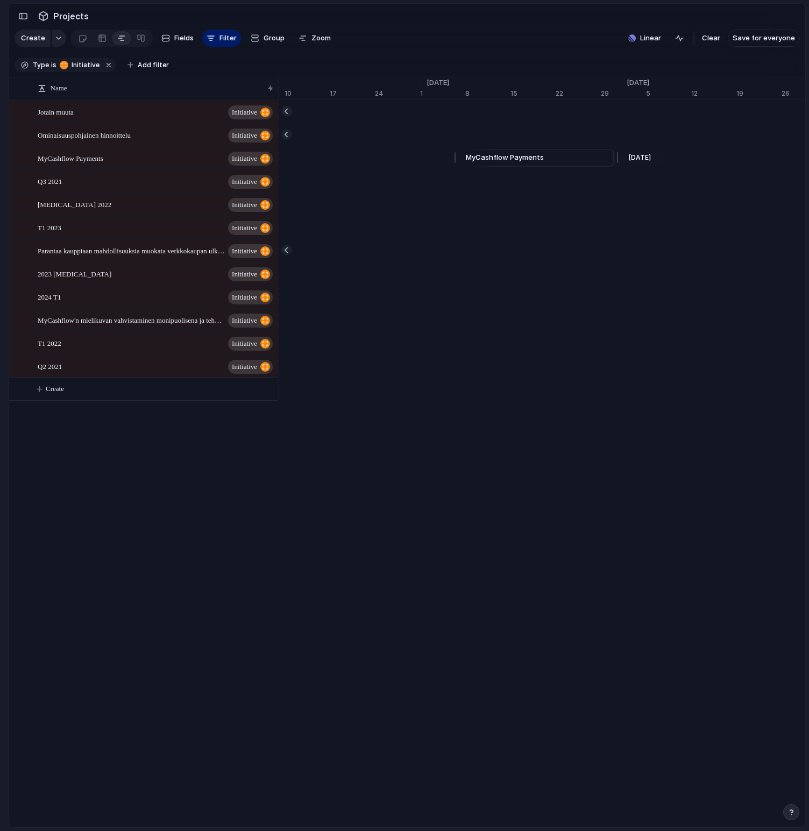
scroll to position [0, 7520]
click at [553, 156] on link "MyCashflow Payments" at bounding box center [537, 158] width 141 height 16
click at [513, 160] on span "MyCashflow Payments" at bounding box center [506, 157] width 78 height 11
click at [587, 162] on link "MyCashflow Payments" at bounding box center [537, 158] width 141 height 16
click at [520, 161] on span "MyCashflow Payments" at bounding box center [506, 157] width 78 height 11
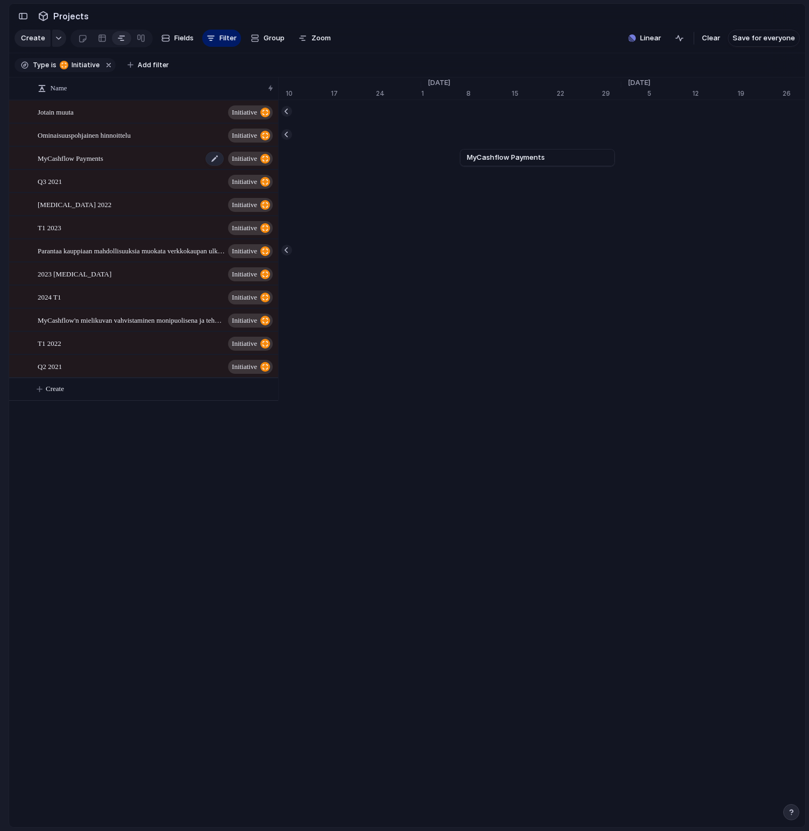
click at [93, 158] on span "MyCashflow Payments" at bounding box center [71, 158] width 66 height 12
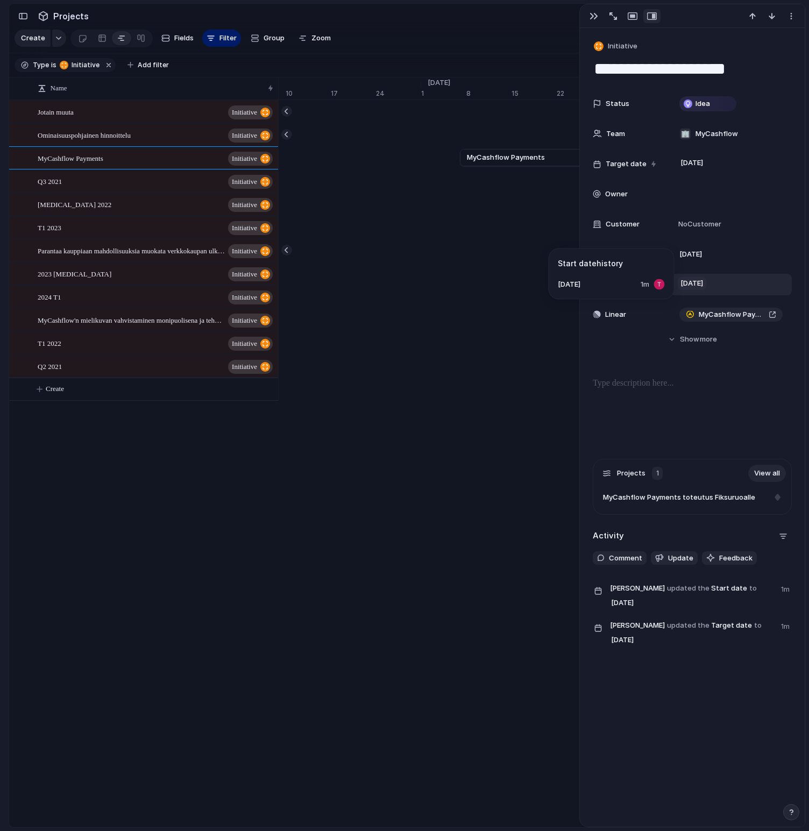
click at [694, 281] on span "[DATE]" at bounding box center [692, 283] width 29 height 13
click at [651, 283] on div "Day Month Quarter Half-year Year [DATE] Su Mo Tu We Th Fr Sa 30 1 2 3 4 5 6 7 8…" at bounding box center [404, 415] width 809 height 831
click at [592, 15] on div "button" at bounding box center [594, 16] width 9 height 9
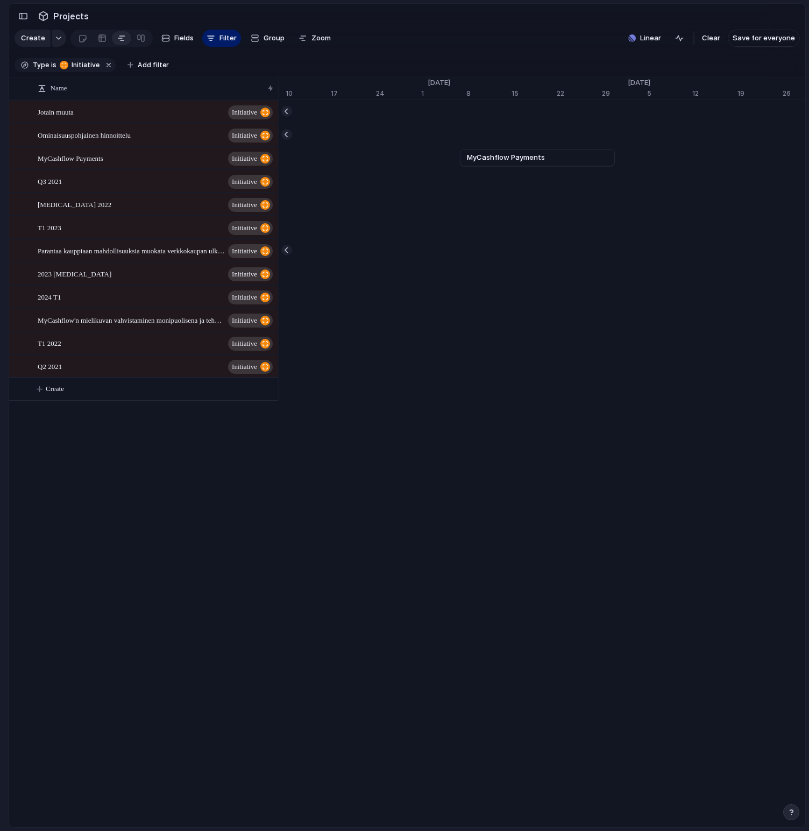
click at [557, 23] on section "Projects" at bounding box center [407, 16] width 796 height 24
click at [654, 37] on span "Linear" at bounding box center [650, 38] width 21 height 11
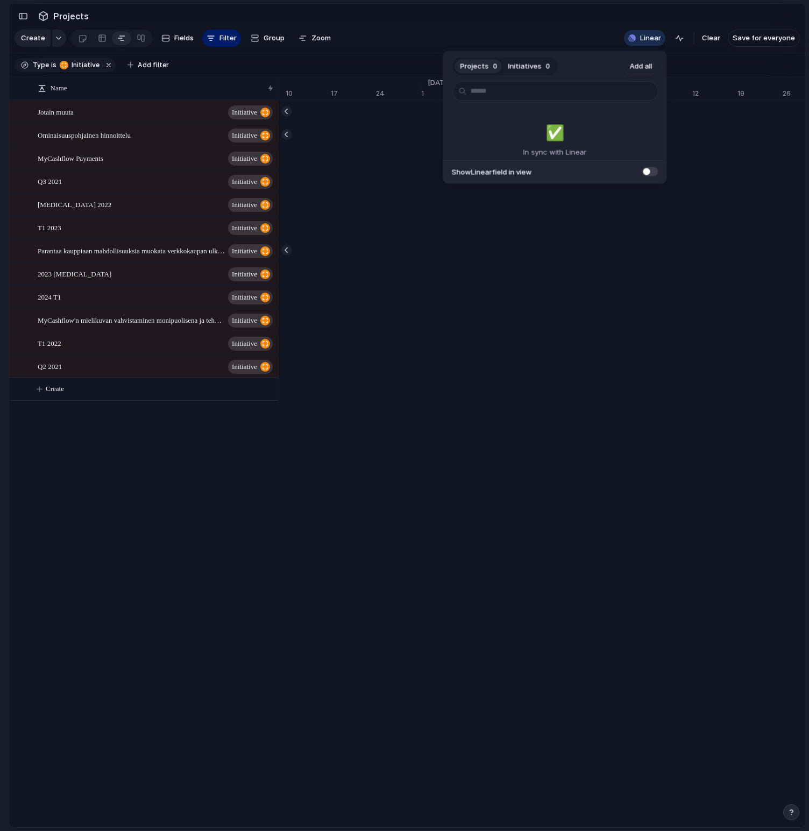
click at [523, 68] on span "Initiatives" at bounding box center [524, 66] width 33 height 11
click at [654, 171] on span at bounding box center [650, 171] width 16 height 9
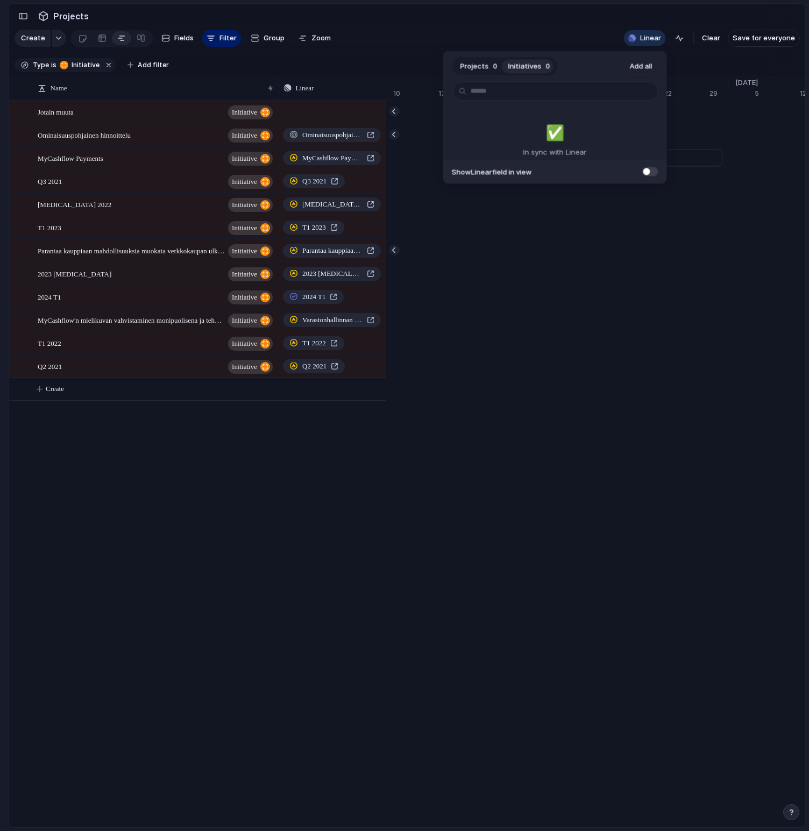
click at [453, 24] on div "Projects 0 Initiatives 0 Add all ✅️ In sync with Linear Show Linear field in vi…" at bounding box center [404, 415] width 809 height 831
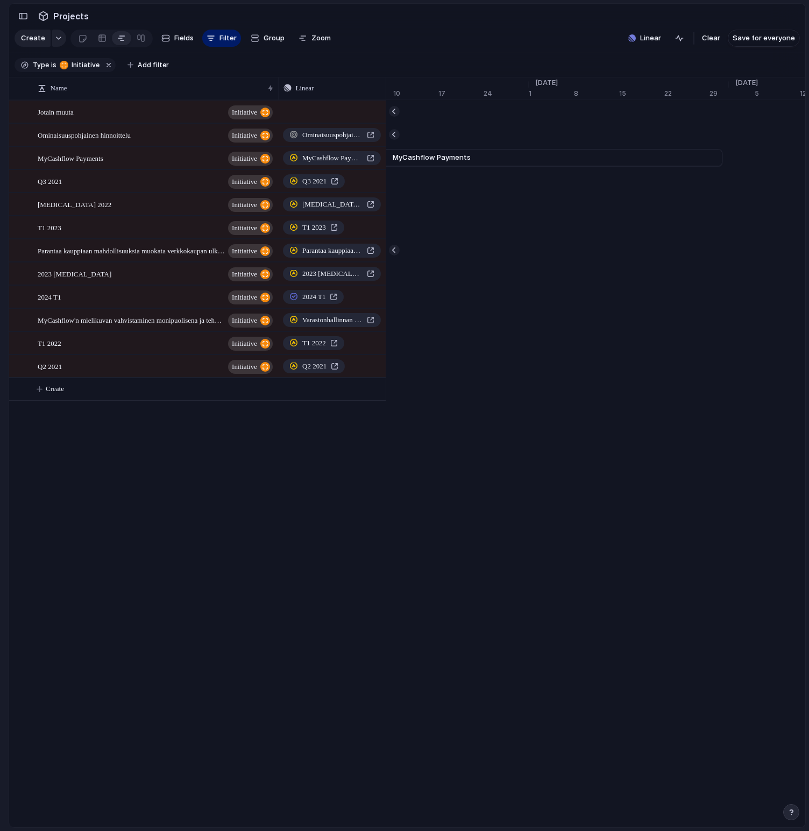
click at [384, 25] on section "Projects" at bounding box center [407, 16] width 796 height 24
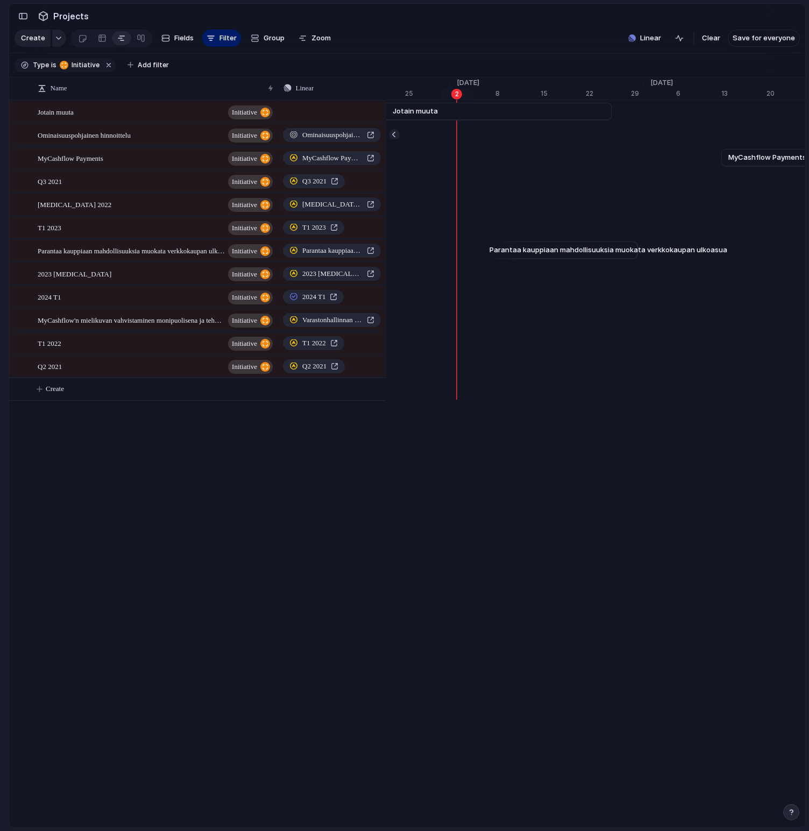
scroll to position [0, 7012]
click at [19, 17] on div "button" at bounding box center [23, 16] width 10 height 8
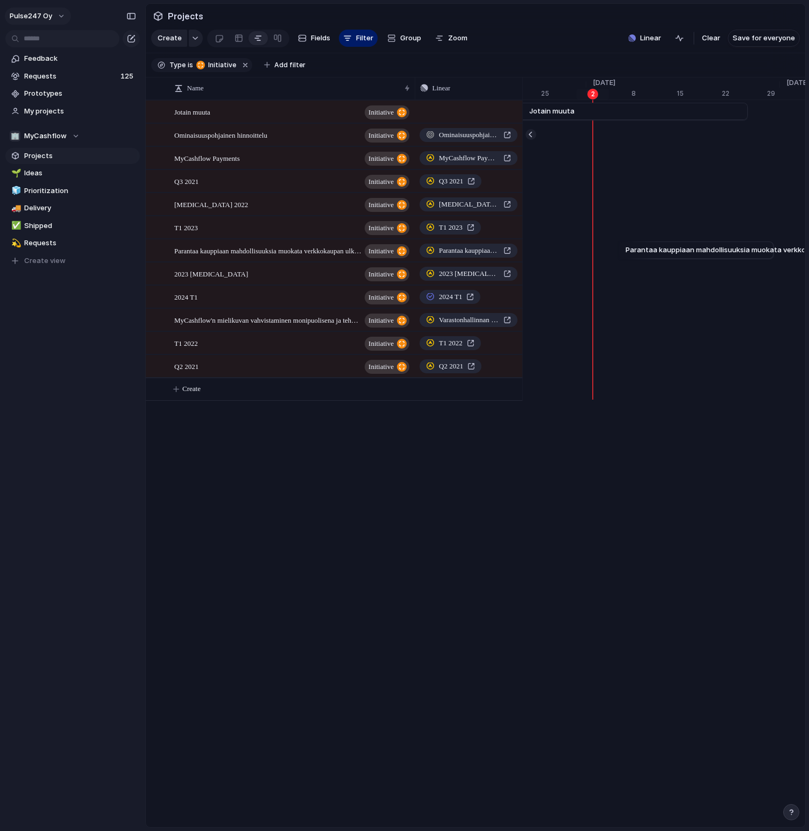
click at [61, 14] on button "Pulse247 Oy" at bounding box center [38, 16] width 66 height 17
click at [133, 94] on li "Light" at bounding box center [131, 91] width 63 height 17
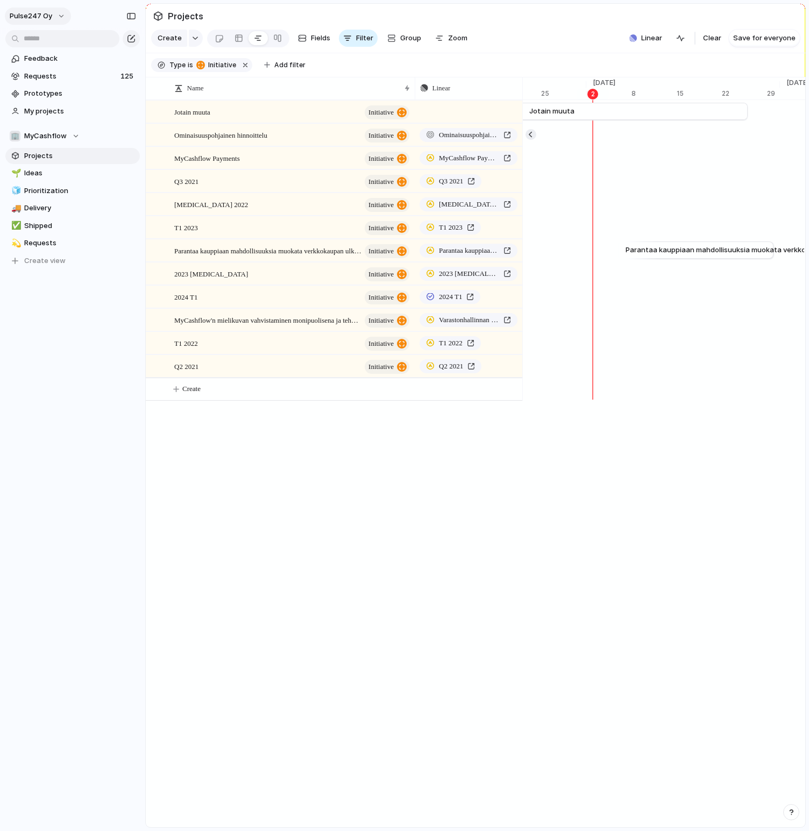
click at [61, 13] on button "Pulse247 Oy" at bounding box center [38, 16] width 66 height 17
click at [127, 108] on li "Dark" at bounding box center [131, 109] width 63 height 17
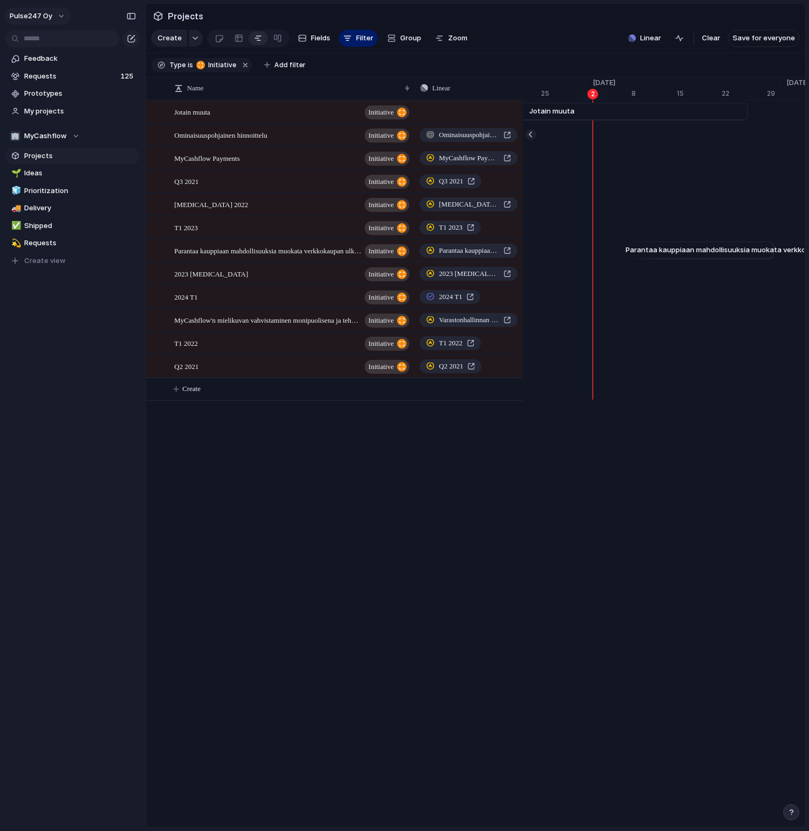
click at [60, 18] on button "Pulse247 Oy" at bounding box center [38, 16] width 66 height 17
click at [124, 129] on span "Neutral dark" at bounding box center [125, 126] width 42 height 11
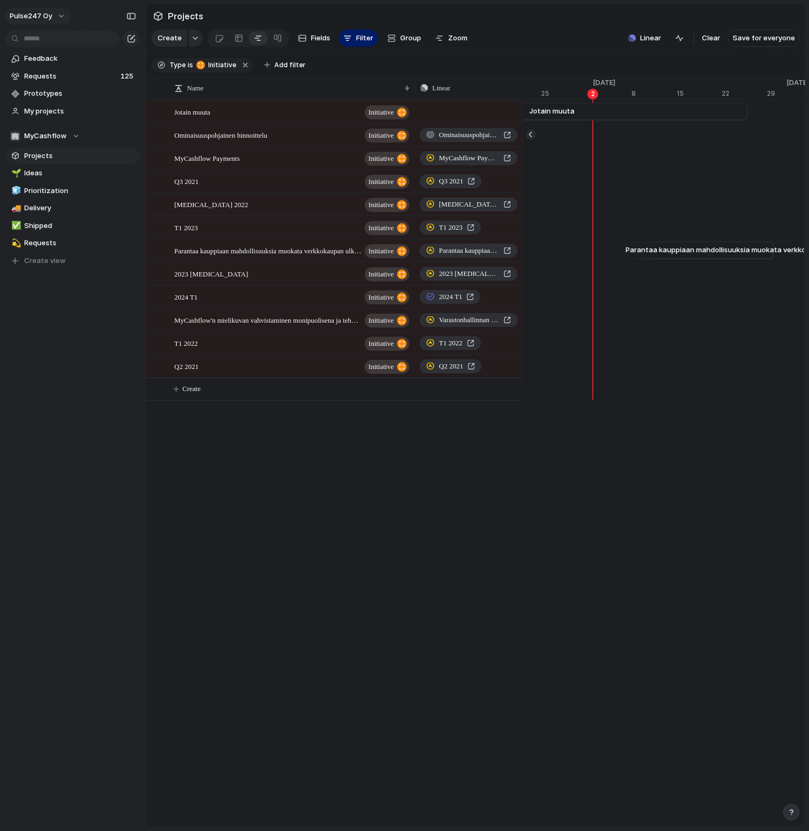
click at [57, 10] on button "Pulse247 Oy" at bounding box center [38, 16] width 66 height 17
click at [126, 144] on li "Forest" at bounding box center [135, 143] width 70 height 17
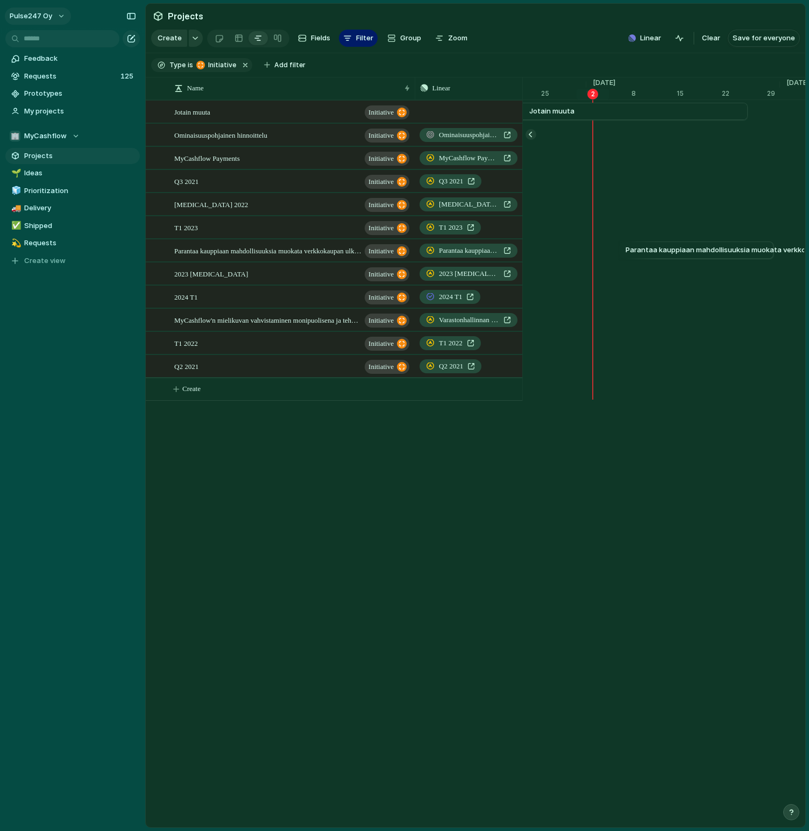
click at [59, 14] on button "Pulse247 Oy" at bounding box center [38, 16] width 66 height 17
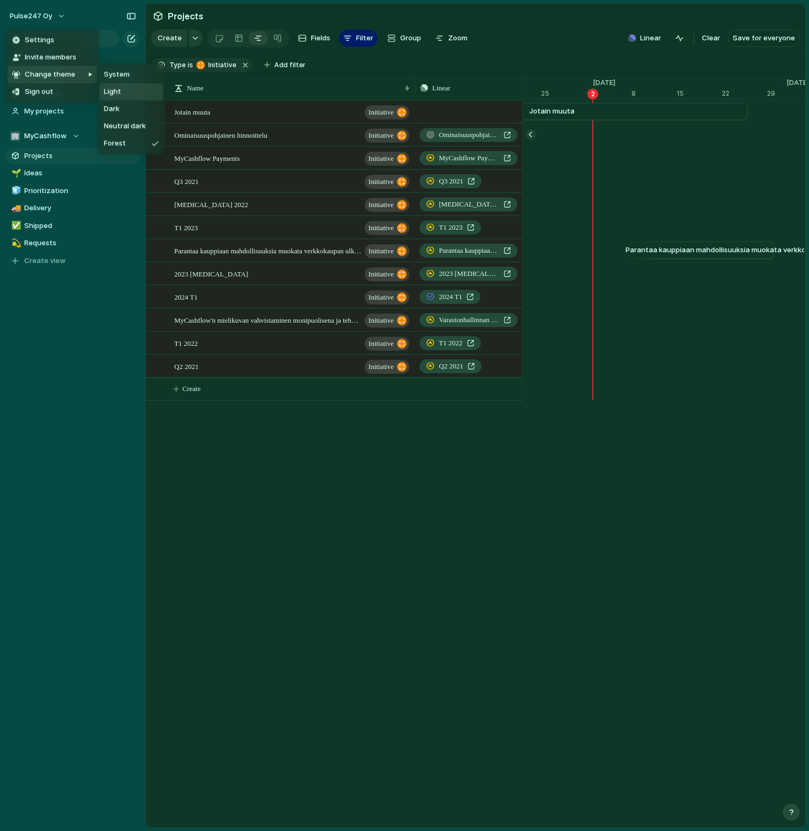
click at [122, 95] on li "Light" at bounding box center [131, 91] width 63 height 17
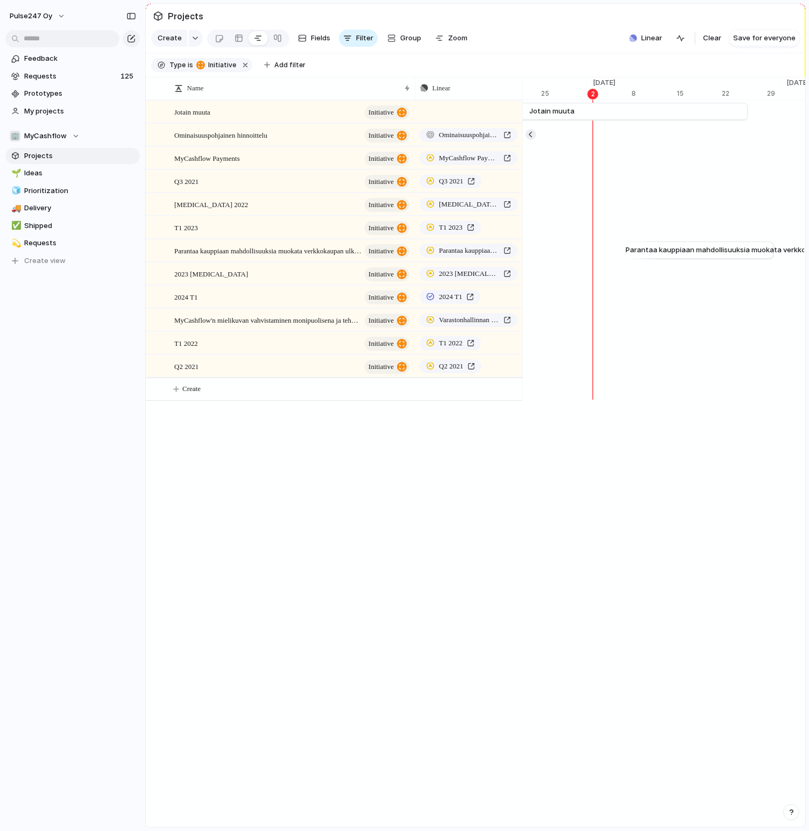
click at [526, 16] on section "Projects" at bounding box center [476, 16] width 660 height 24
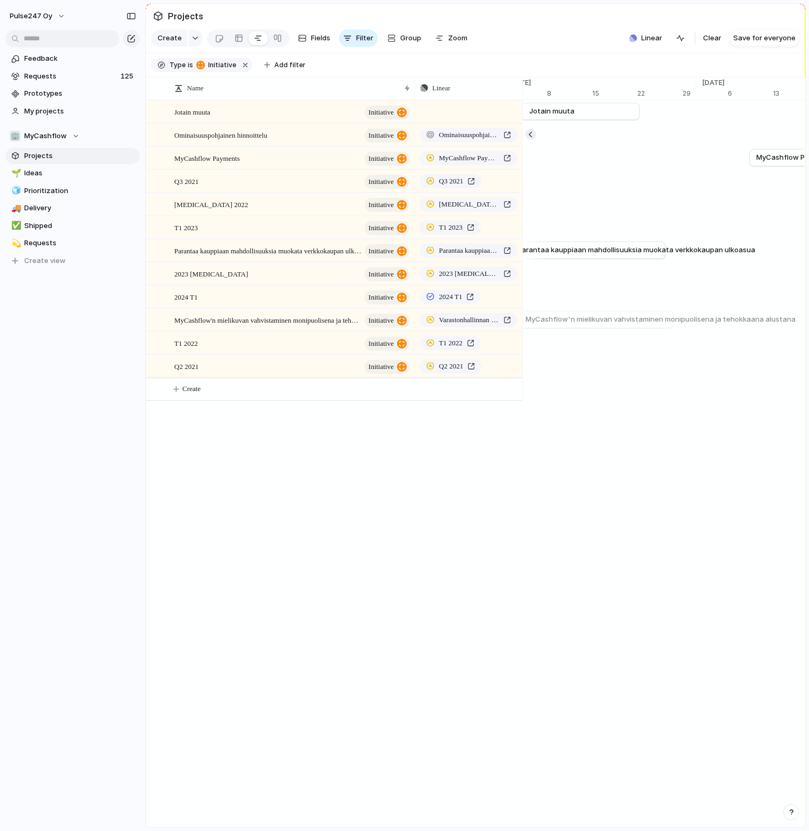
scroll to position [0, 7122]
click at [348, 250] on div at bounding box center [351, 251] width 18 height 14
click at [684, 42] on button "button" at bounding box center [680, 38] width 17 height 17
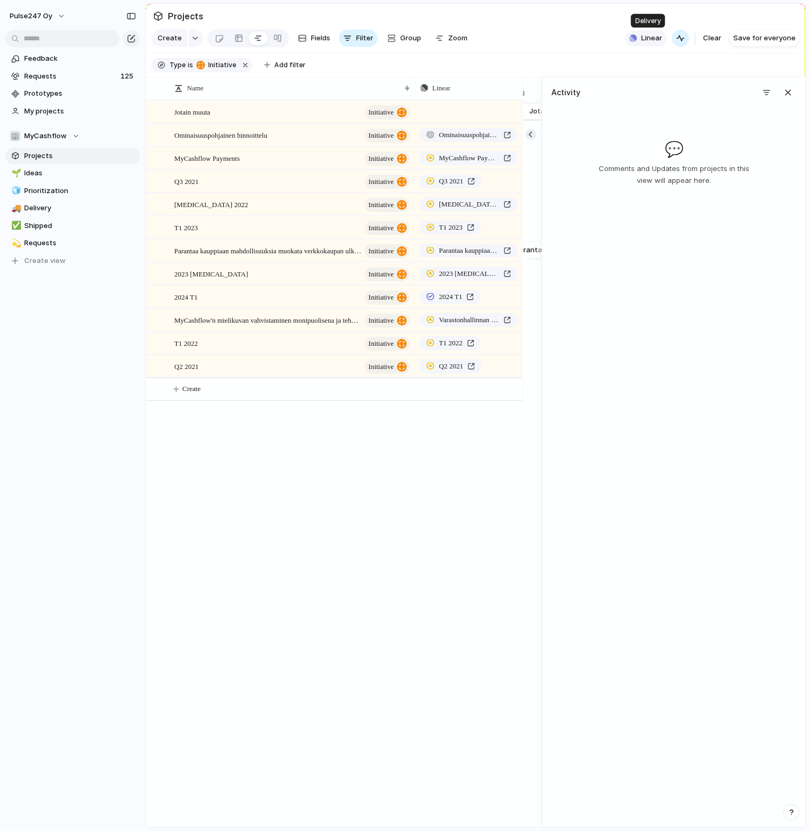
click at [656, 38] on span "Linear" at bounding box center [651, 38] width 21 height 11
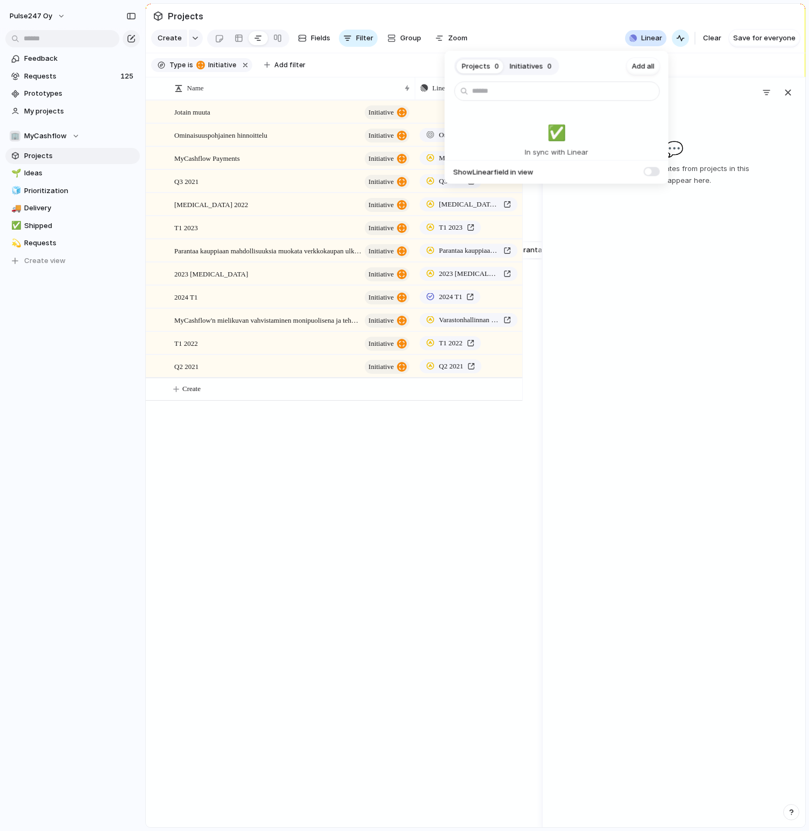
click at [646, 172] on span at bounding box center [652, 171] width 16 height 9
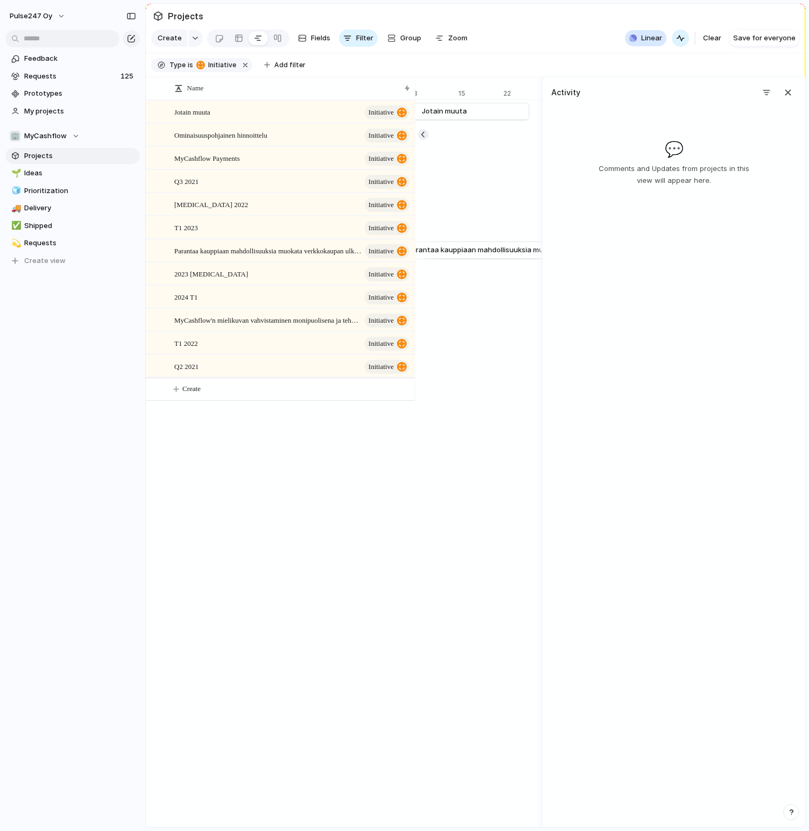
click at [575, 30] on div "Projects 0 Initiatives 0 Add all ✅️ In sync with Linear Show Linear field in vi…" at bounding box center [404, 415] width 809 height 831
click at [788, 93] on div "button" at bounding box center [788, 93] width 12 height 12
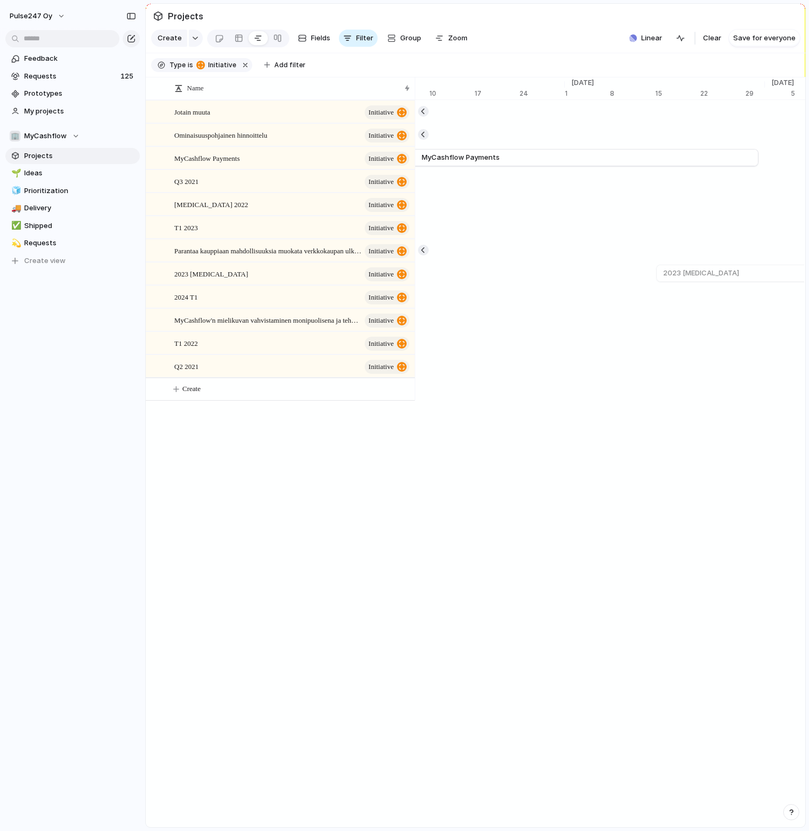
scroll to position [0, 7459]
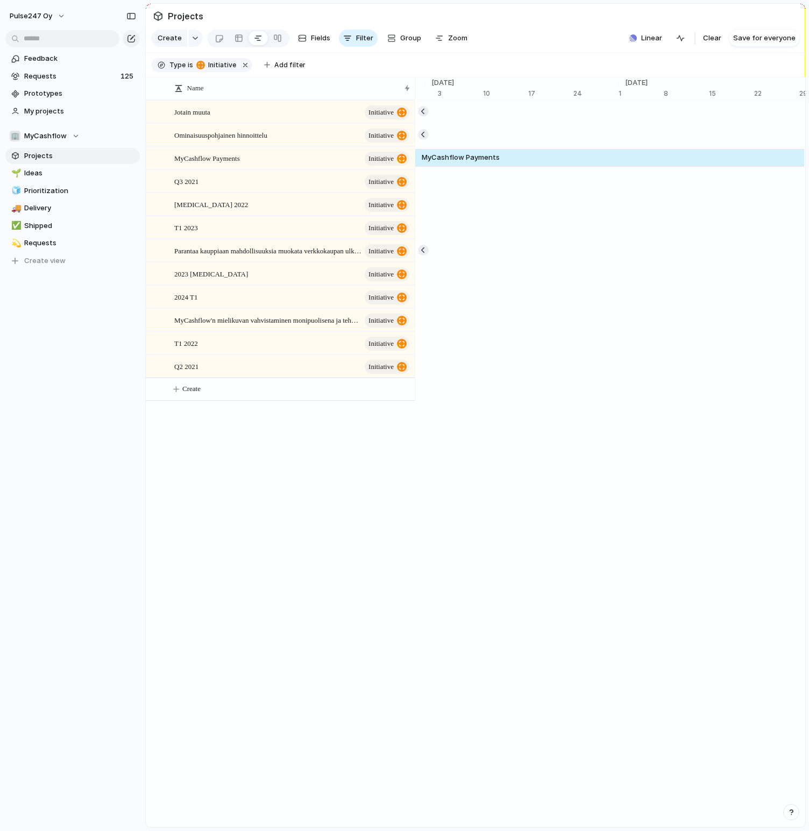
click at [498, 158] on span "MyCashflow Payments" at bounding box center [461, 157] width 78 height 11
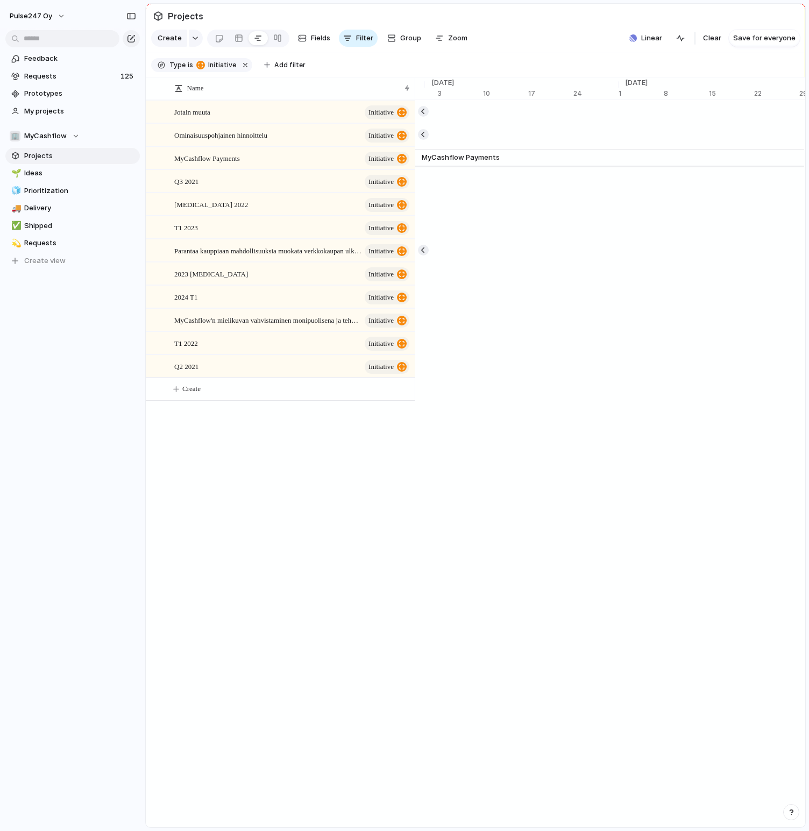
click at [498, 158] on span "MyCashflow Payments" at bounding box center [461, 157] width 78 height 11
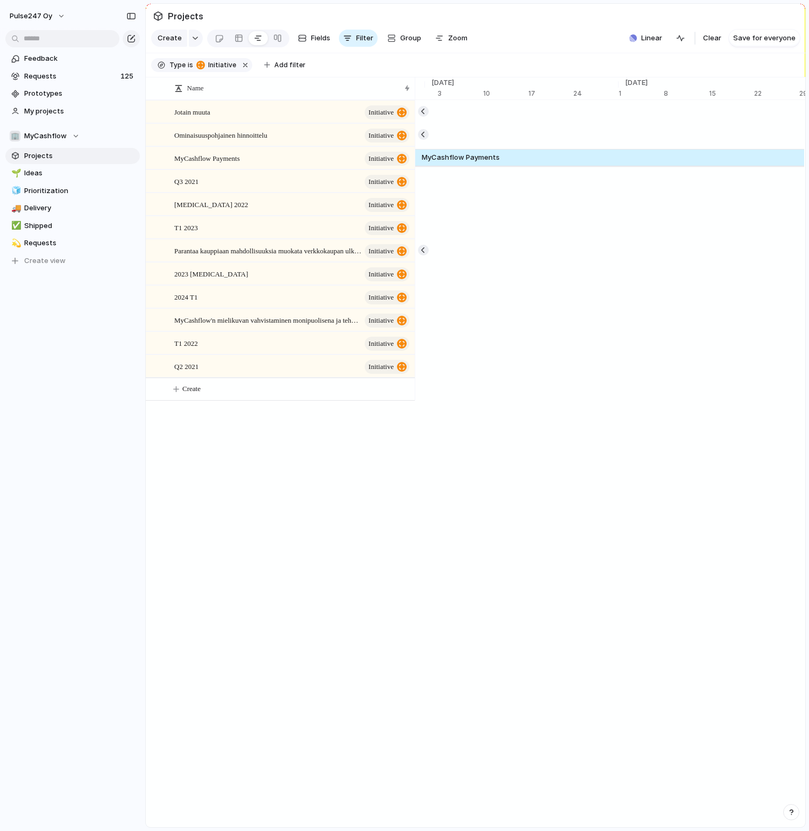
click at [550, 163] on link "MyCashflow Payments" at bounding box center [558, 158] width 496 height 16
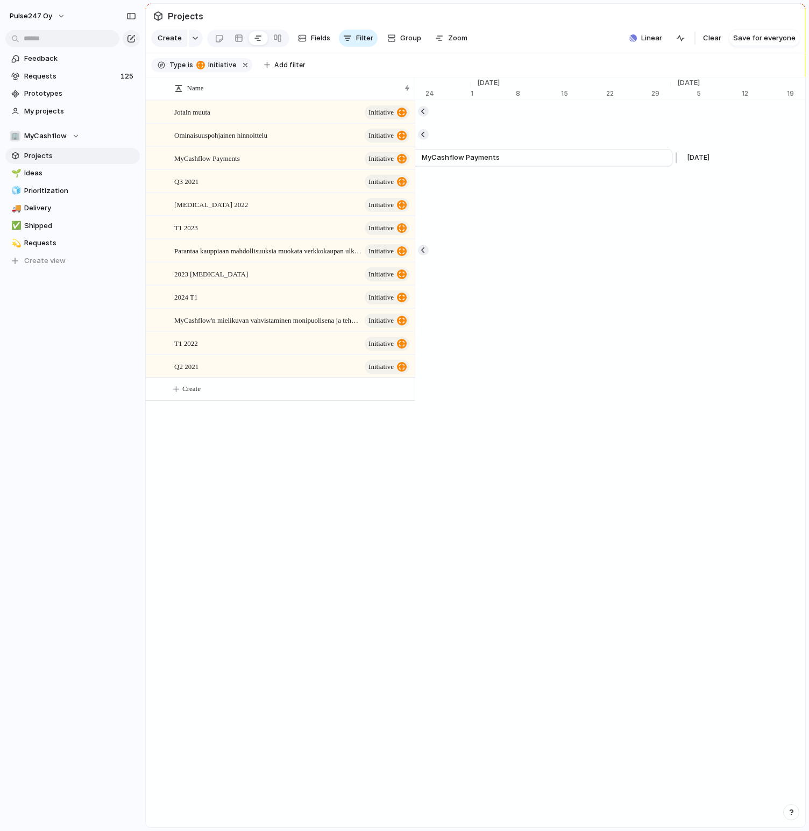
scroll to position [0, 7608]
click at [464, 41] on button "Zoom" at bounding box center [451, 38] width 41 height 17
type input "*"
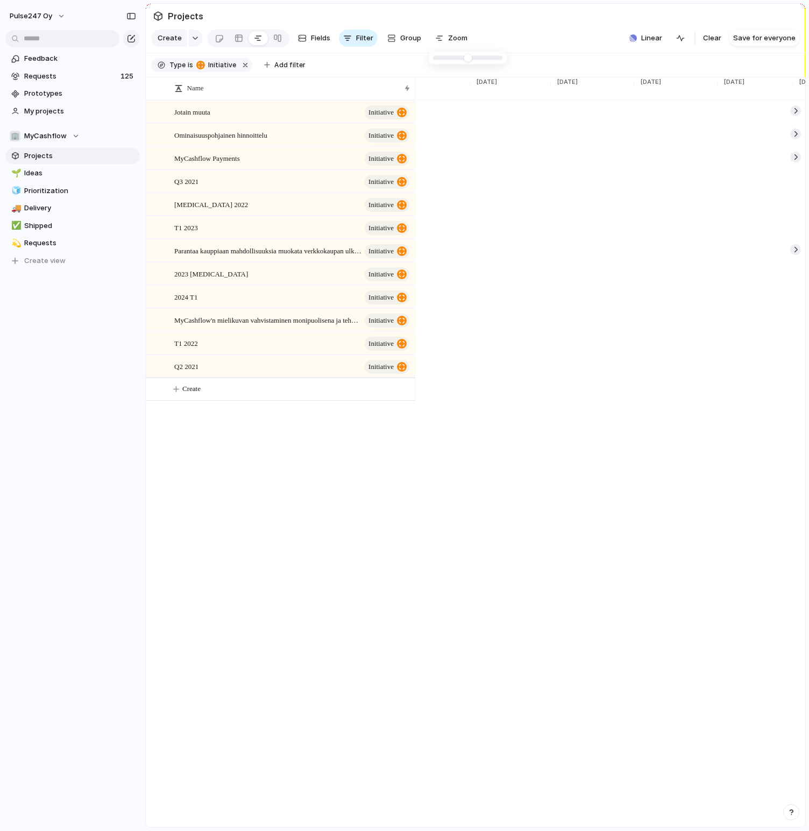
drag, startPoint x: 469, startPoint y: 60, endPoint x: 445, endPoint y: 59, distance: 23.7
click at [545, 38] on section "Create Fields Filter Group Zoom Linear Clear Save for everyone" at bounding box center [476, 40] width 660 height 26
click at [453, 38] on span "Zoom" at bounding box center [457, 38] width 19 height 11
type input "**"
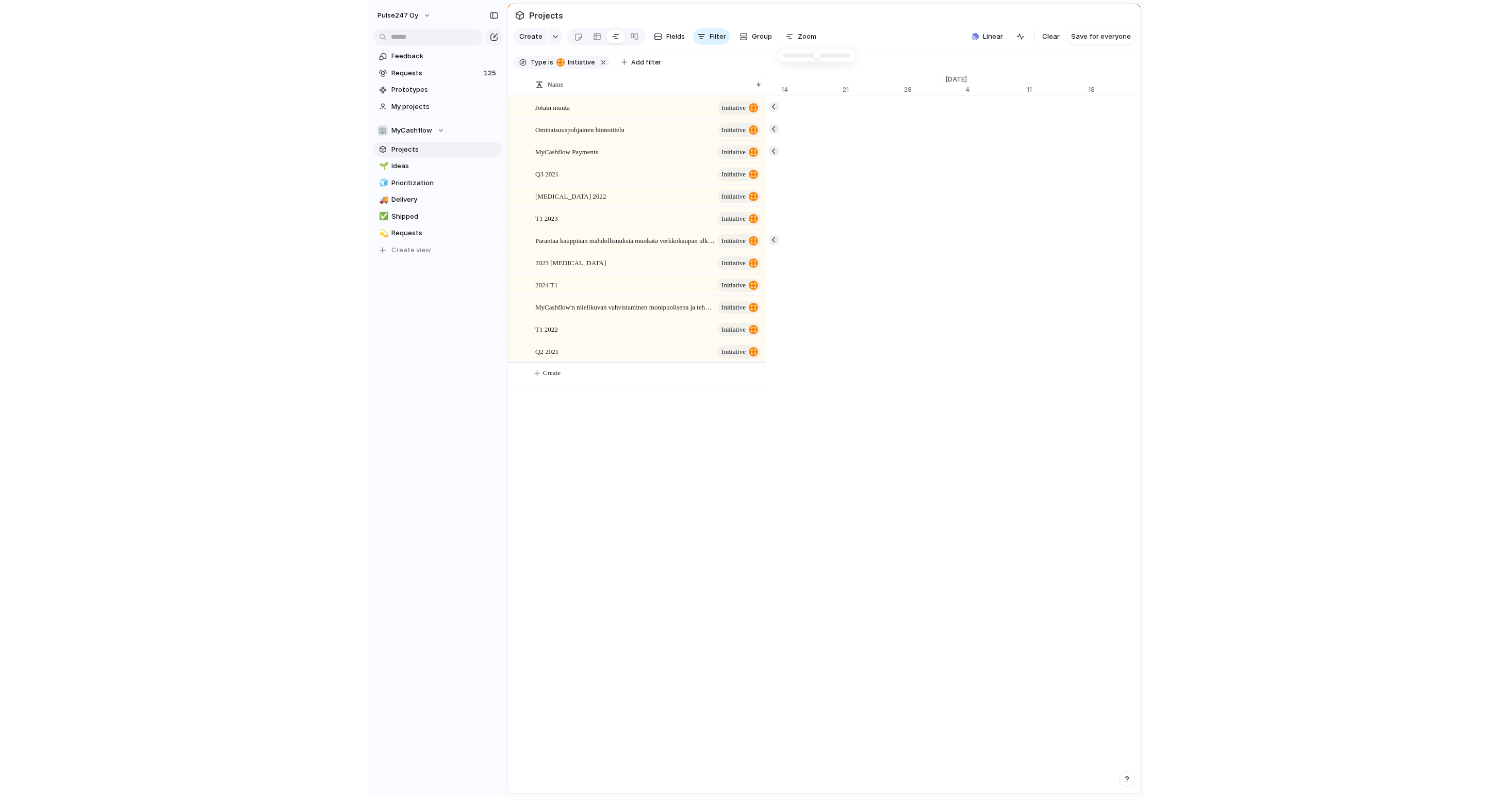
scroll to position [0, 8615]
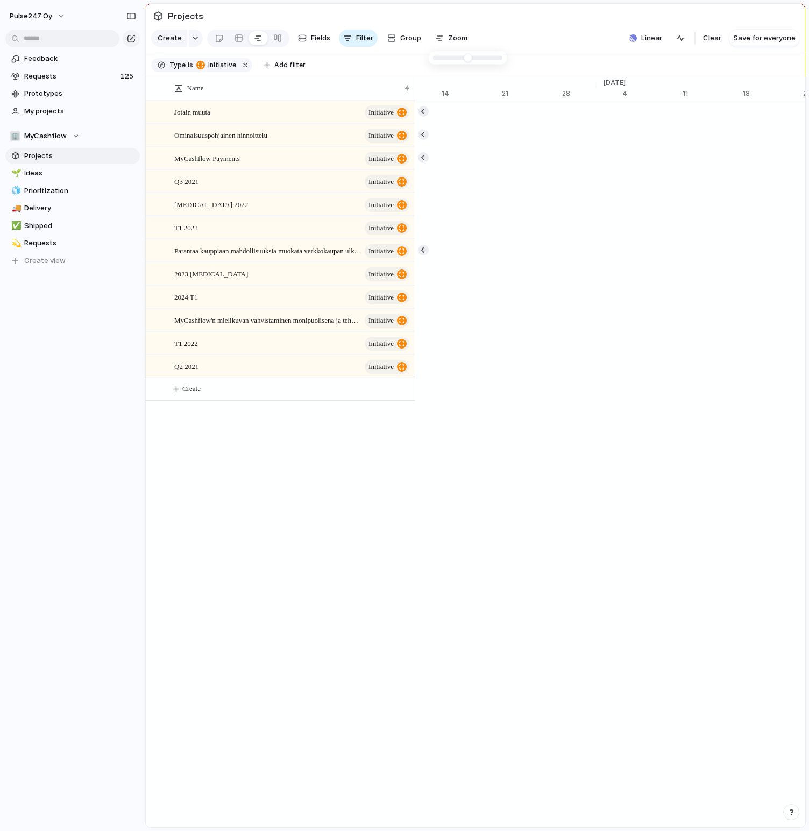
drag, startPoint x: 445, startPoint y: 60, endPoint x: 474, endPoint y: 63, distance: 29.8
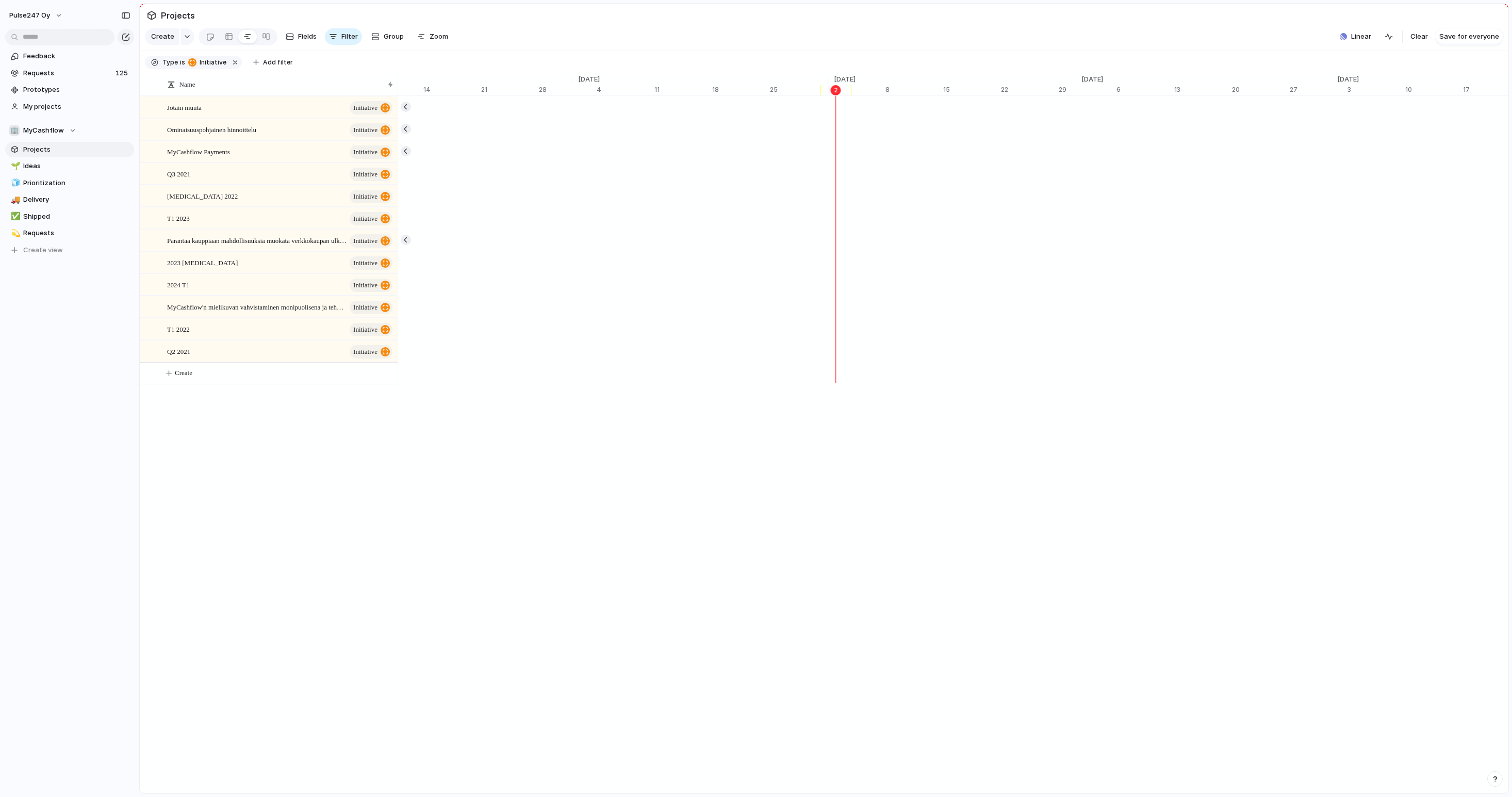
click at [774, 25] on section "Projects" at bounding box center [825, 15] width 1369 height 23
click at [731, 21] on section "Projects" at bounding box center [825, 15] width 1369 height 23
click at [407, 108] on button "button" at bounding box center [406, 106] width 11 height 11
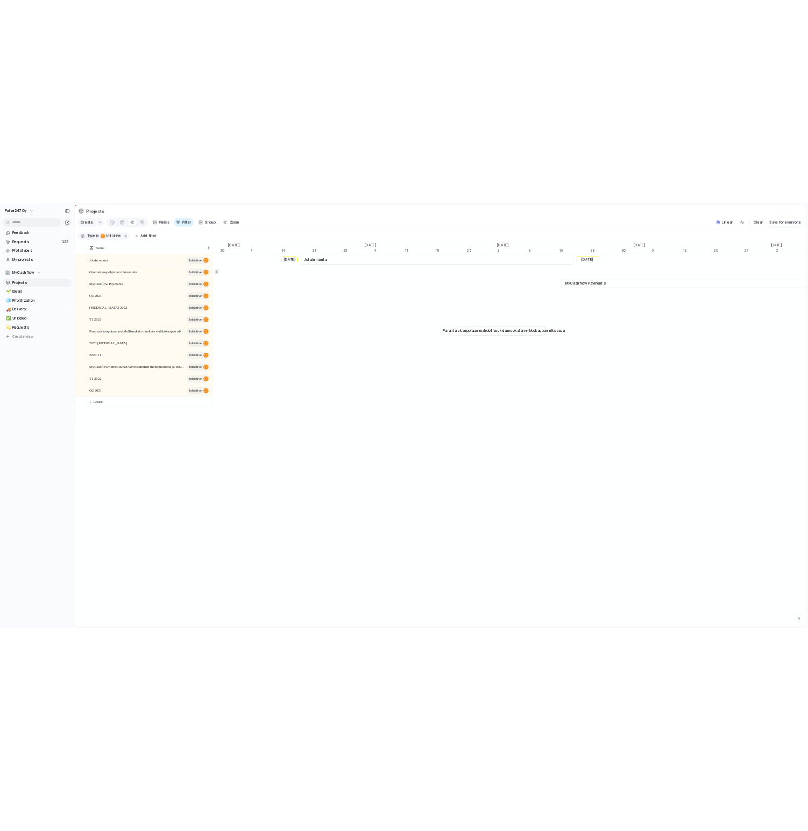
scroll to position [0, 6524]
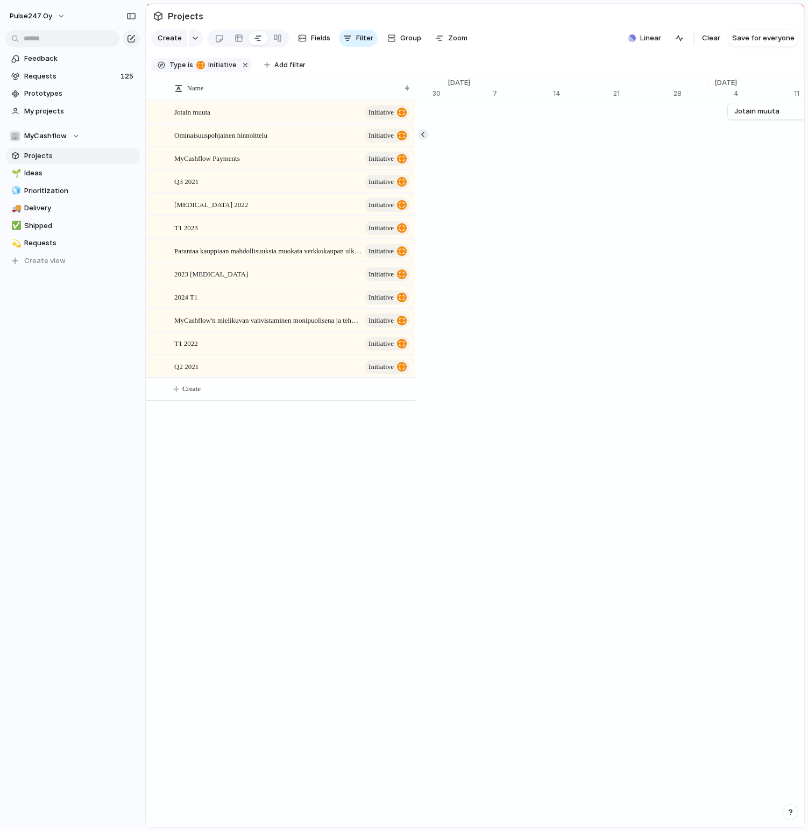
click at [499, 21] on section "Projects" at bounding box center [475, 16] width 658 height 24
click at [275, 507] on div "Name Jotain muuta initiative Ominaisuuspohjainen hinnoittelu initiative MyCashf…" at bounding box center [475, 452] width 658 height 750
click at [516, 23] on section "Projects" at bounding box center [475, 16] width 658 height 24
click at [533, 30] on section "Create Fields Filter Group Zoom Linear Clear Save for everyone" at bounding box center [475, 40] width 658 height 26
